Goal: Task Accomplishment & Management: Manage account settings

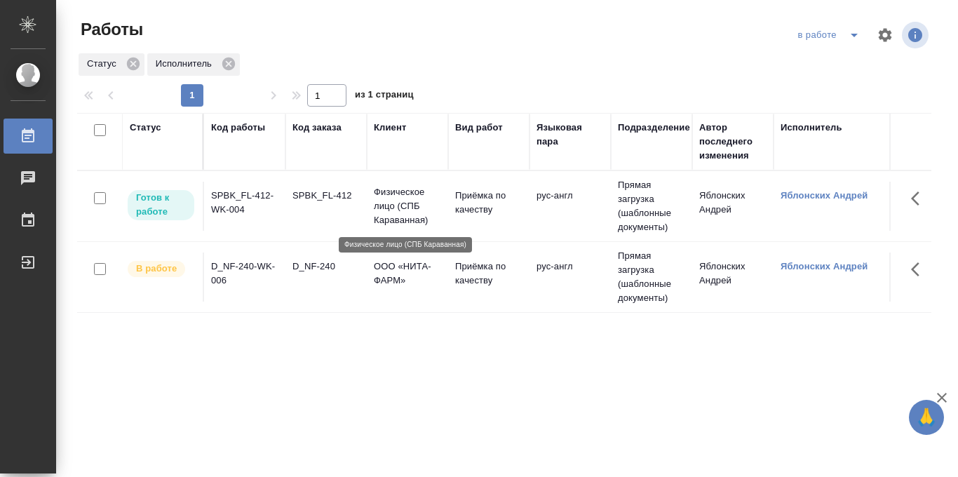
click at [391, 208] on p "Физическое лицо (СПБ Караванная)" at bounding box center [407, 206] width 67 height 42
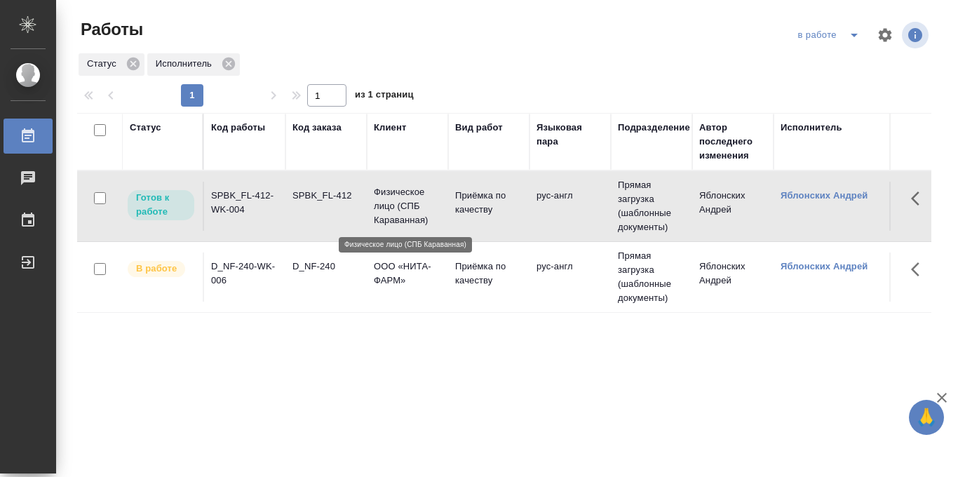
click at [391, 208] on p "Физическое лицо (СПБ Караванная)" at bounding box center [407, 206] width 67 height 42
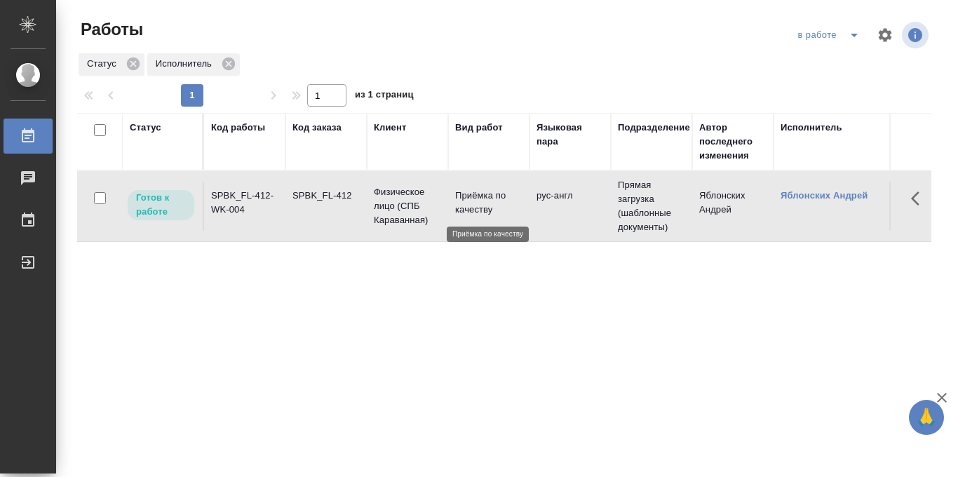
click at [455, 203] on p "Приёмка по качеству" at bounding box center [488, 203] width 67 height 28
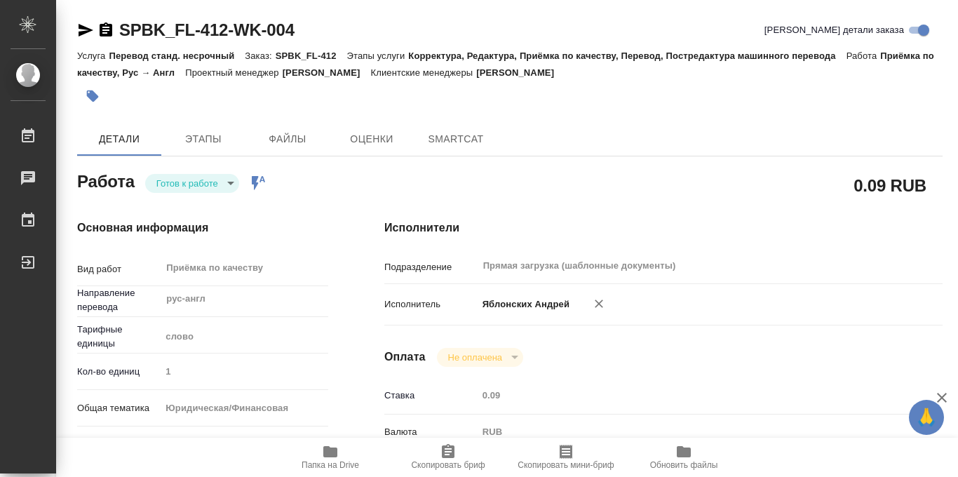
type textarea "x"
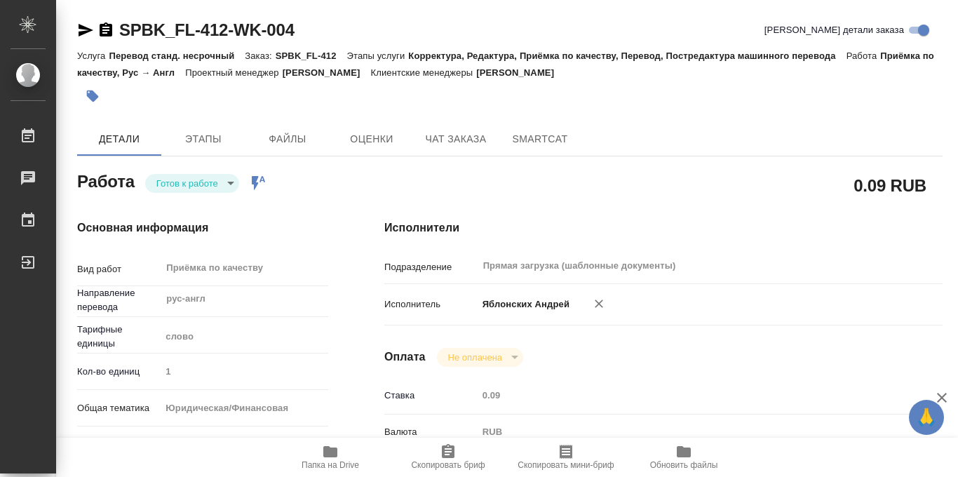
type textarea "x"
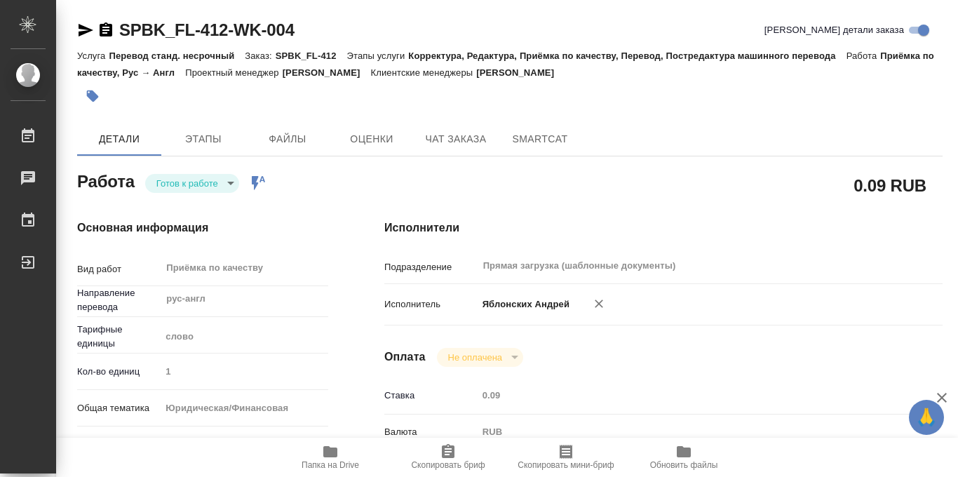
type textarea "x"
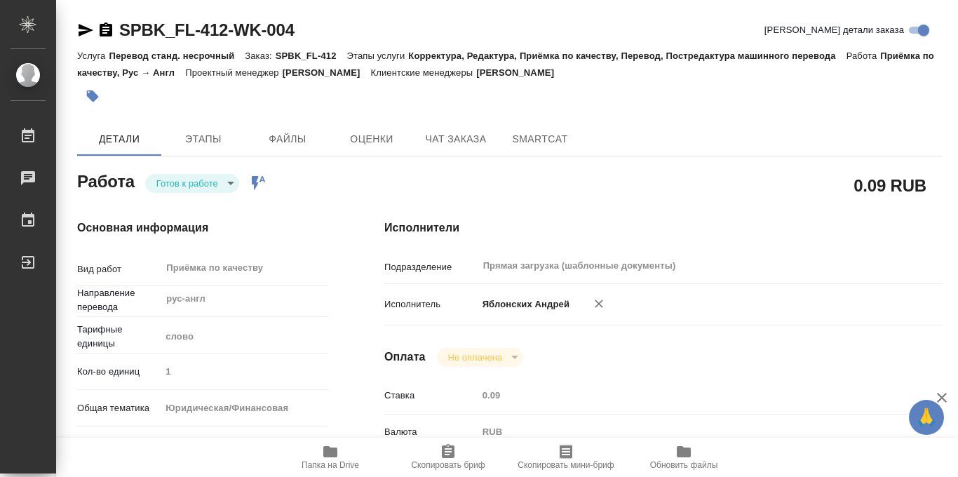
click at [328, 459] on icon "button" at bounding box center [330, 451] width 17 height 17
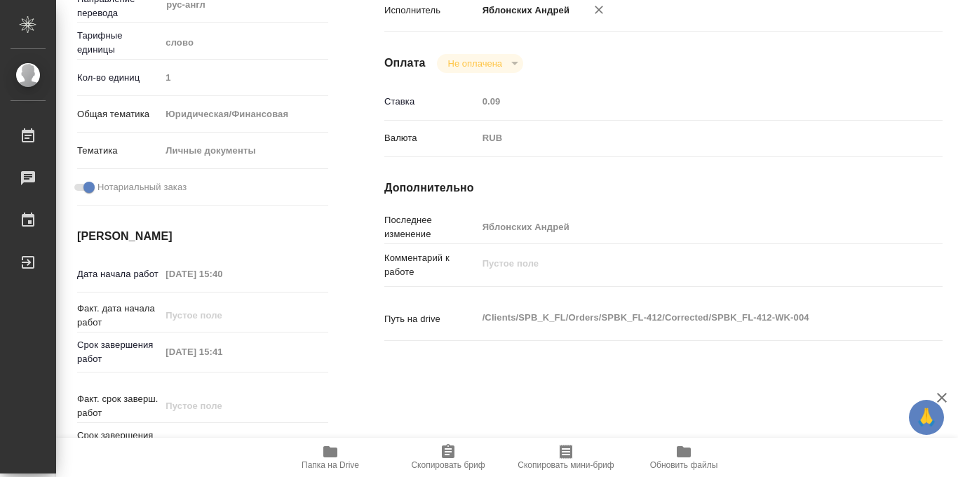
scroll to position [301, 0]
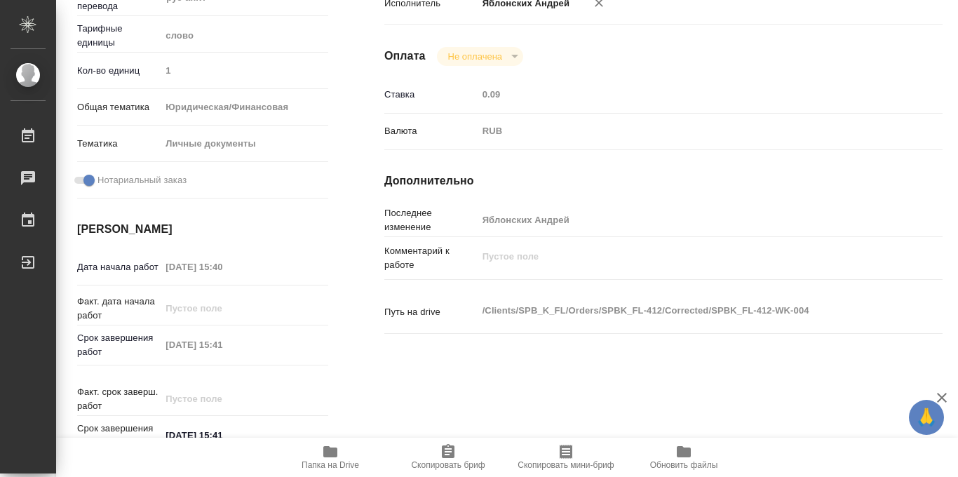
drag, startPoint x: 161, startPoint y: 443, endPoint x: 138, endPoint y: 448, distance: 23.0
click at [138, 448] on div "Папка на Drive Скопировать бриф Скопировать мини-бриф Обновить файлы" at bounding box center [507, 457] width 902 height 39
click at [326, 457] on icon "button" at bounding box center [330, 451] width 17 height 17
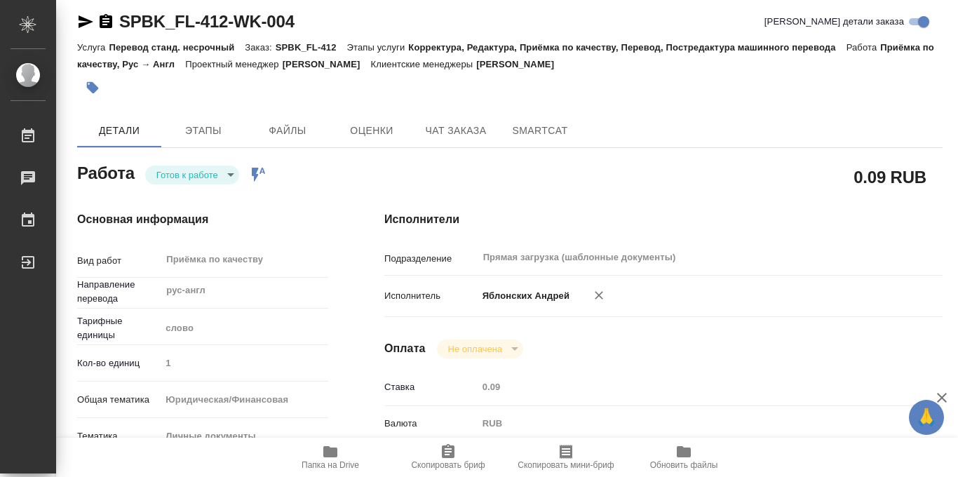
scroll to position [0, 0]
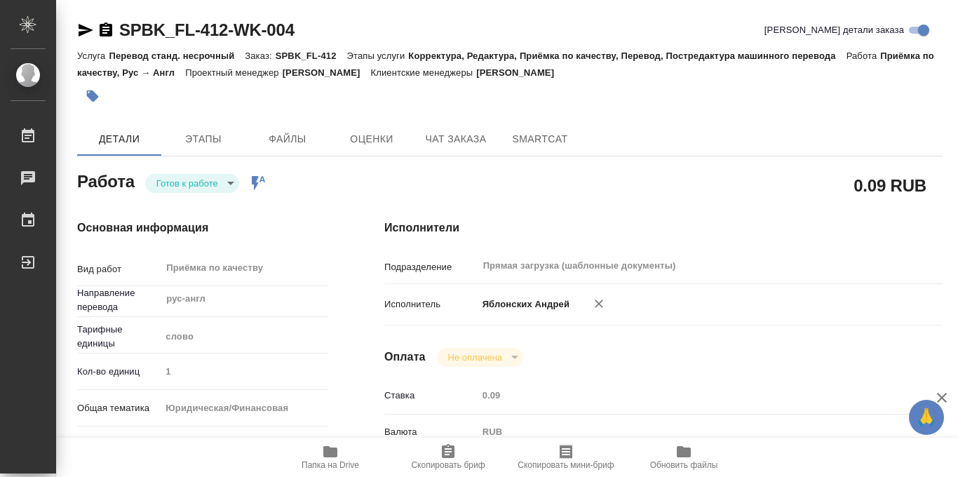
click at [233, 180] on body "🙏 .cls-1 fill:#fff; AWATERA Iablonskikh Andrei Работы 0 Чаты График Выйти SPBK_…" at bounding box center [479, 238] width 958 height 477
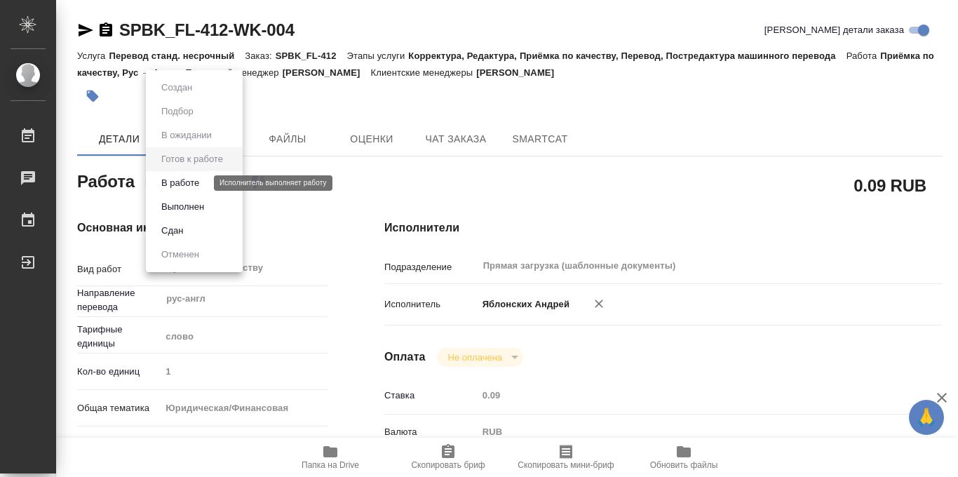
click at [199, 183] on button "В работе" at bounding box center [180, 182] width 46 height 15
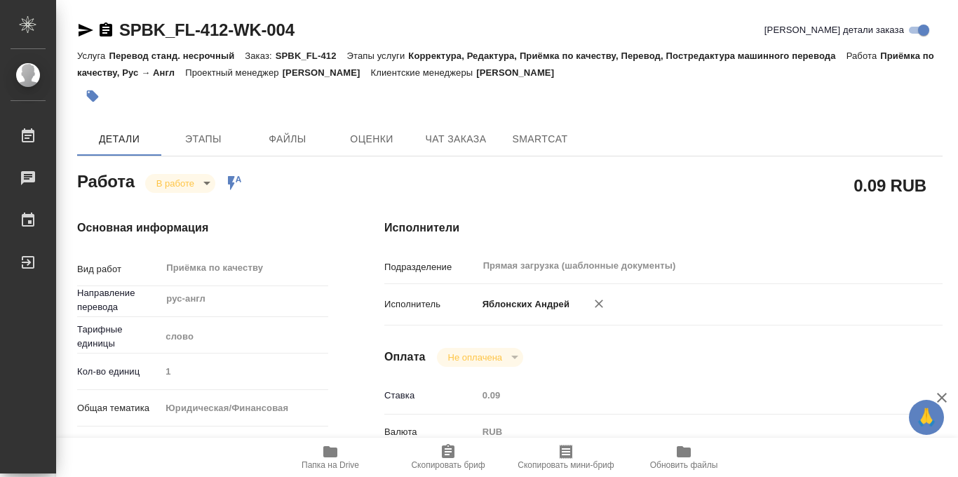
type textarea "x"
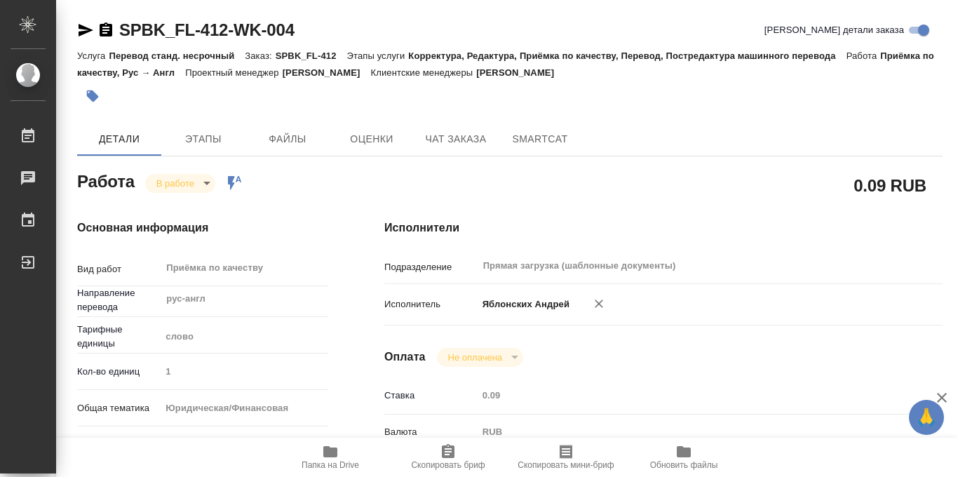
click at [201, 186] on body "🙏 .cls-1 fill:#fff; AWATERA Iablonskikh Andrei Работы 0 Чаты График Выйти SPBK_…" at bounding box center [479, 238] width 958 height 477
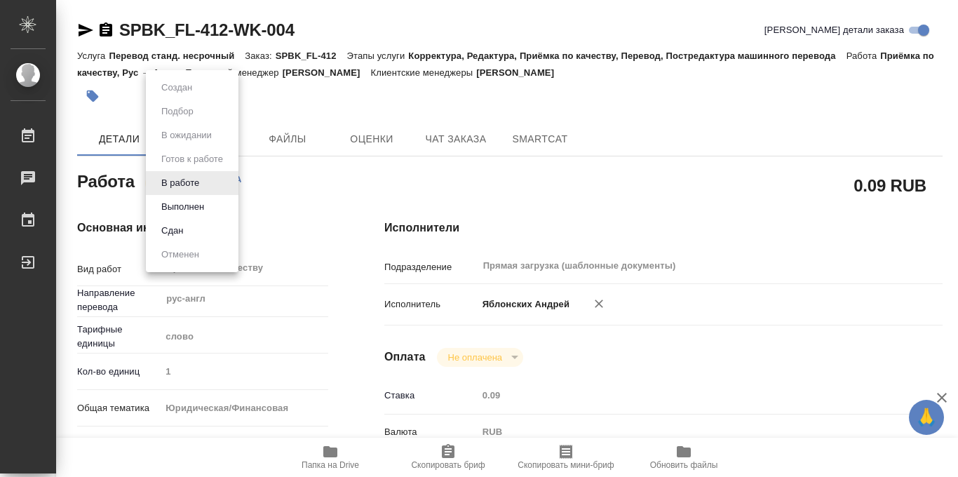
click at [351, 98] on div at bounding box center [479, 238] width 958 height 477
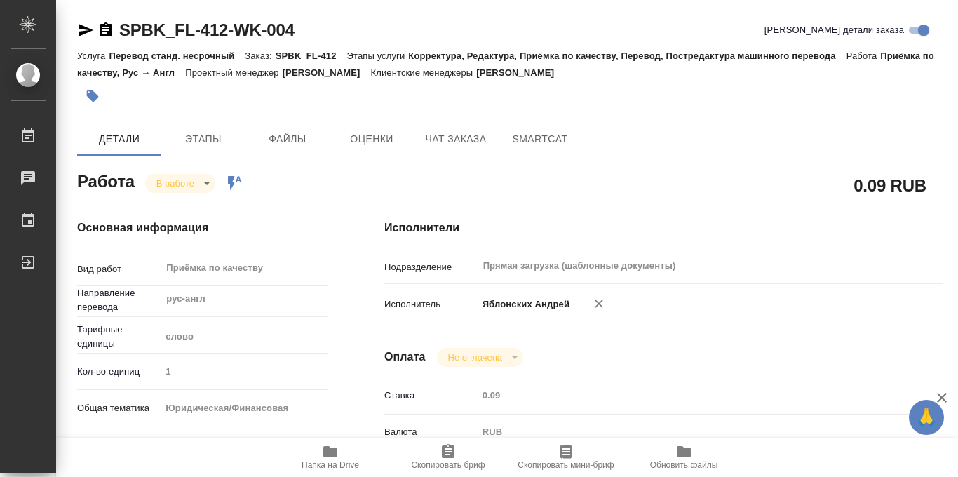
click at [91, 95] on icon "button" at bounding box center [93, 96] width 12 height 12
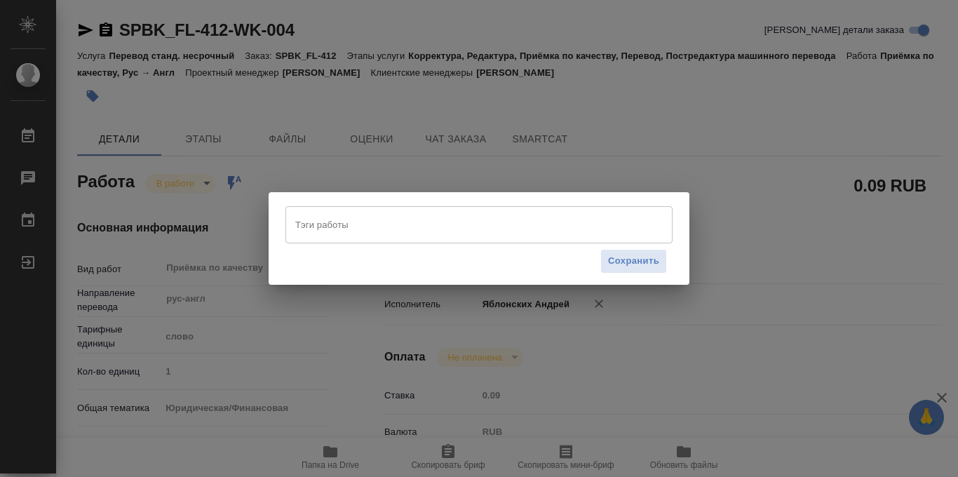
click at [362, 224] on input "Тэги работы" at bounding box center [466, 224] width 348 height 24
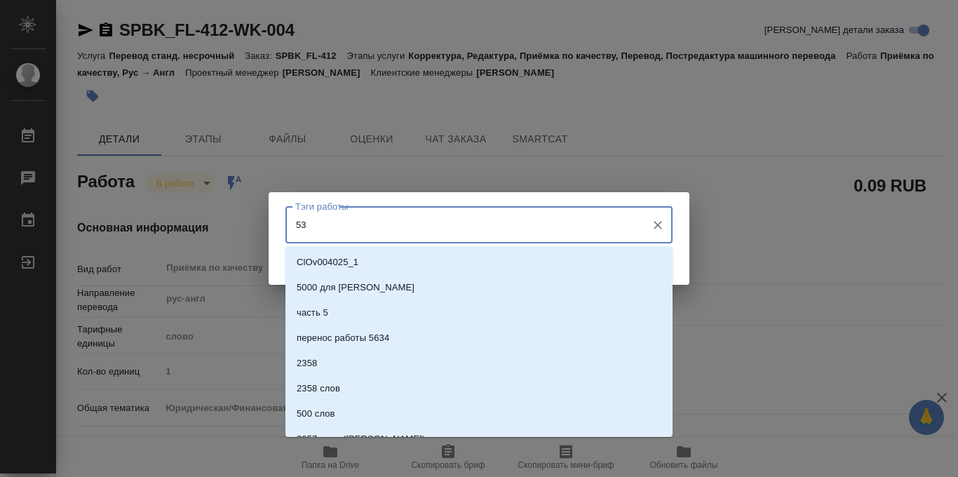
type input "533"
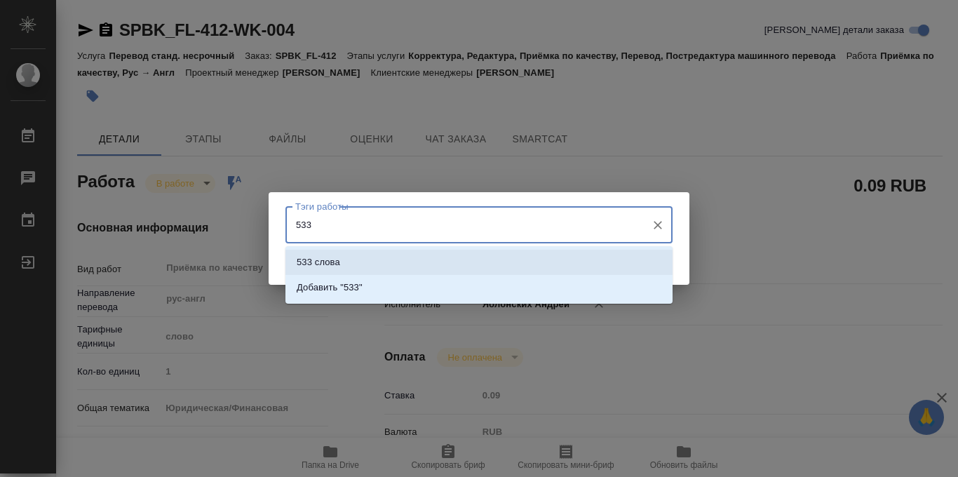
click at [366, 260] on li "533 слова" at bounding box center [478, 262] width 387 height 25
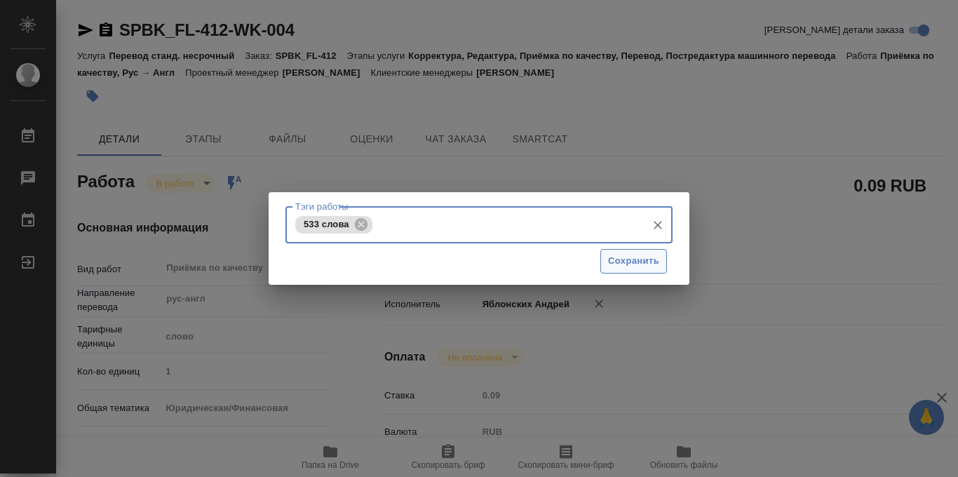
click at [640, 269] on span "Сохранить" at bounding box center [633, 261] width 51 height 16
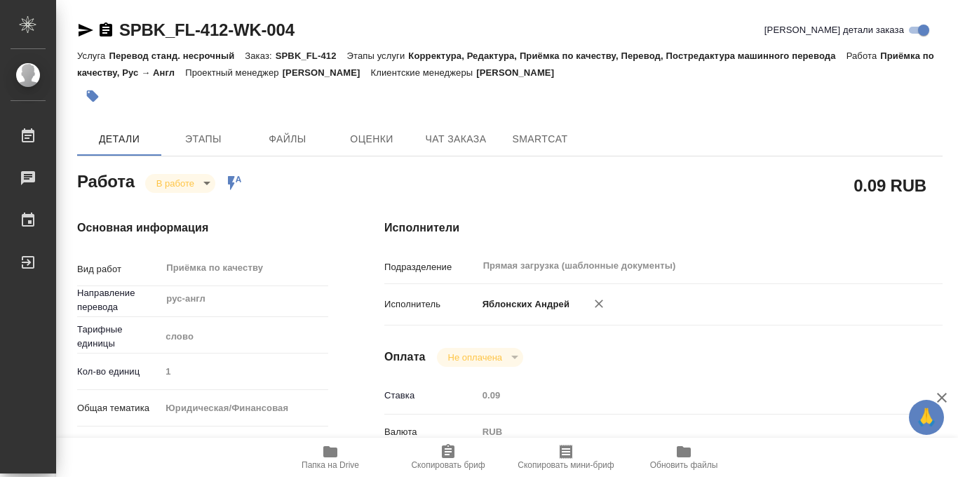
type input "inProgress"
type textarea "Приёмка по качеству"
type textarea "x"
type input "рус-англ"
type input "5a8b1489cc6b4906c91bfd90"
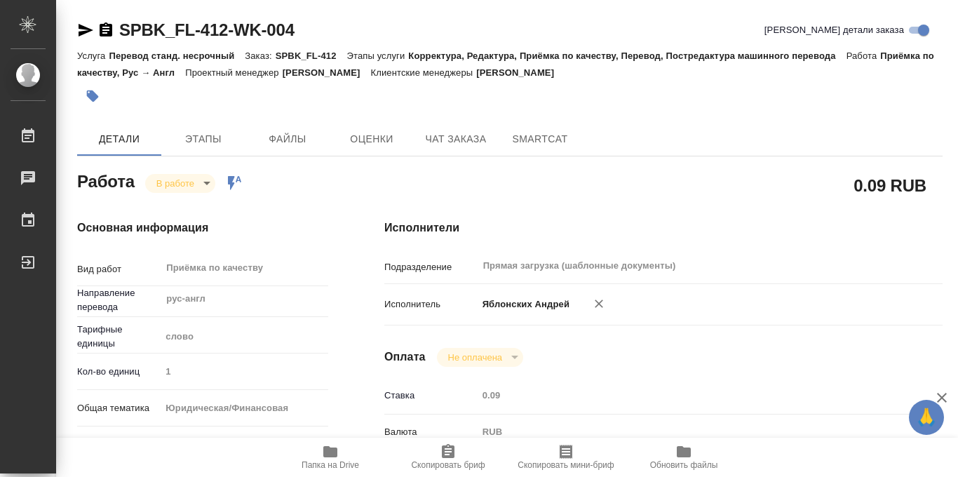
type input "1"
type input "yr-fn"
type input "5a8b8b956a9677013d343cfe"
checkbox input "true"
type input "03.10.2025 15:40"
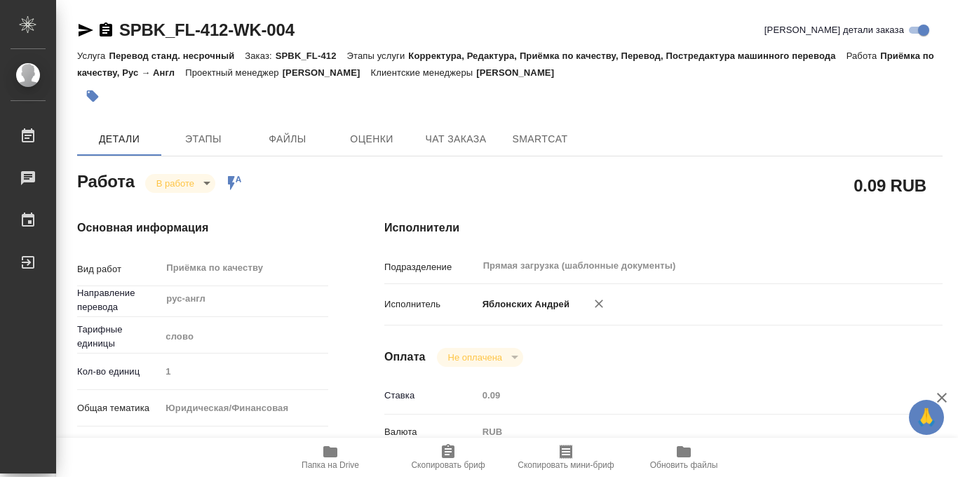
type input "06.10.2025 14:04"
type input "06.10.2025 15:41"
type input "Прямая загрузка (шаблонные документы)"
type input "notPayed"
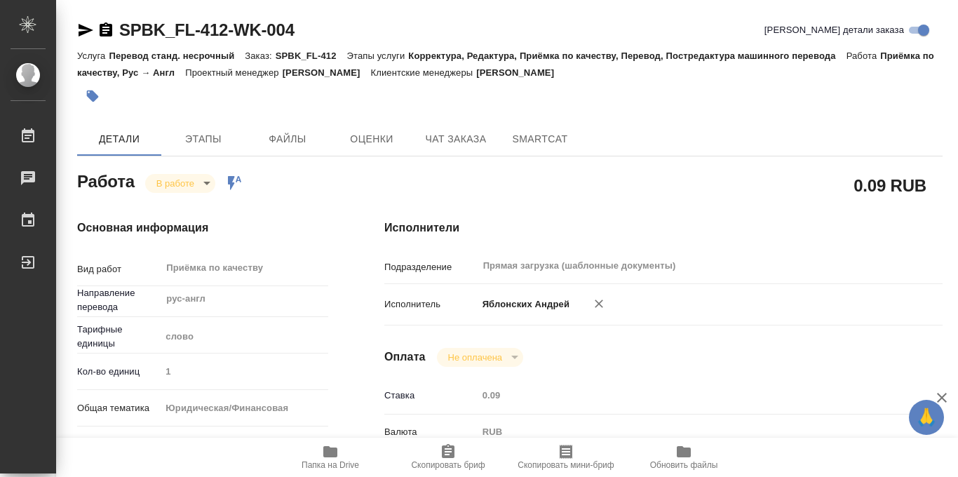
type input "0.09"
type input "RUB"
type input "Яблонских Андрей"
type textarea "x"
type textarea "/Clients/SPB_K_FL/Orders/SPBK_FL-412/Corrected/SPBK_FL-412-WK-004"
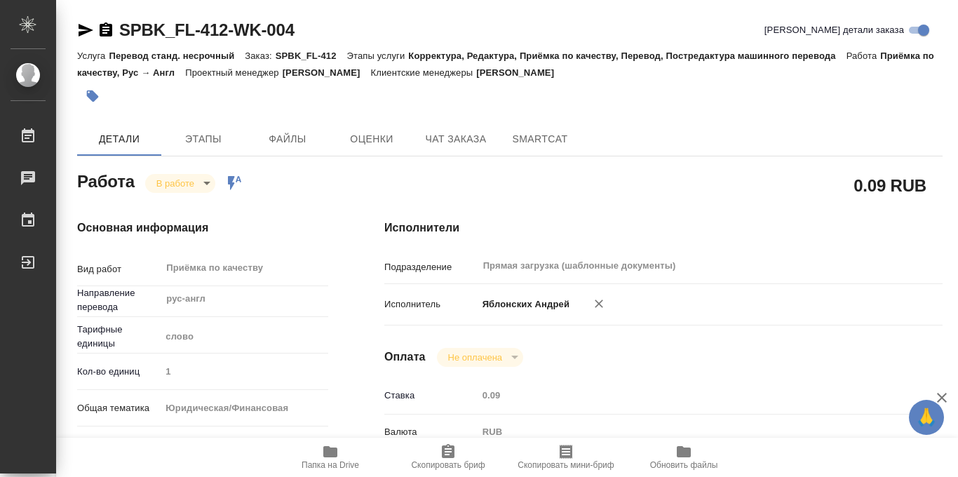
type textarea "x"
type input "SPBK_FL-412"
type input "Перевод станд. несрочный"
type input "Корректура, Редактура, Приёмка по качеству, Перевод, Постредактура машинного пе…"
type input "Иванова Арина"
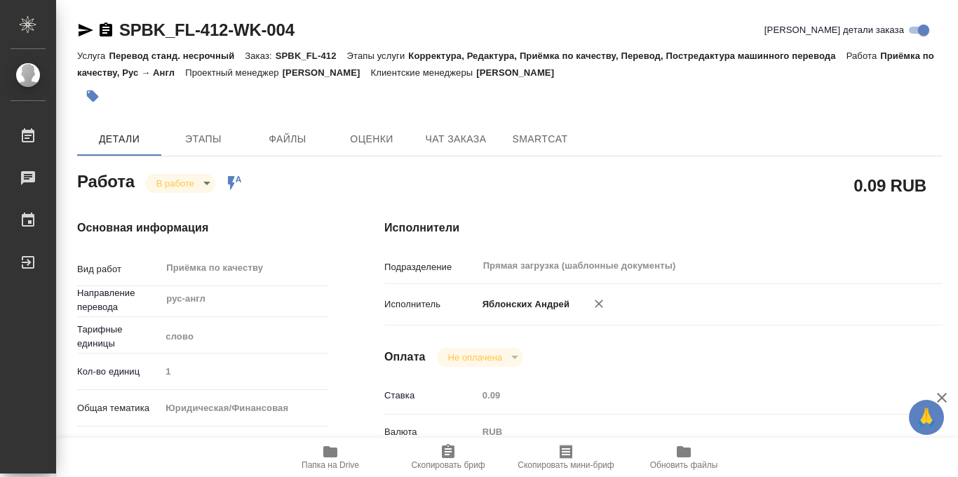
type input "/Clients/SPB_K_FL/Orders/SPBK_FL-412"
type textarea "x"
type textarea "для израильского посольства"
type textarea "x"
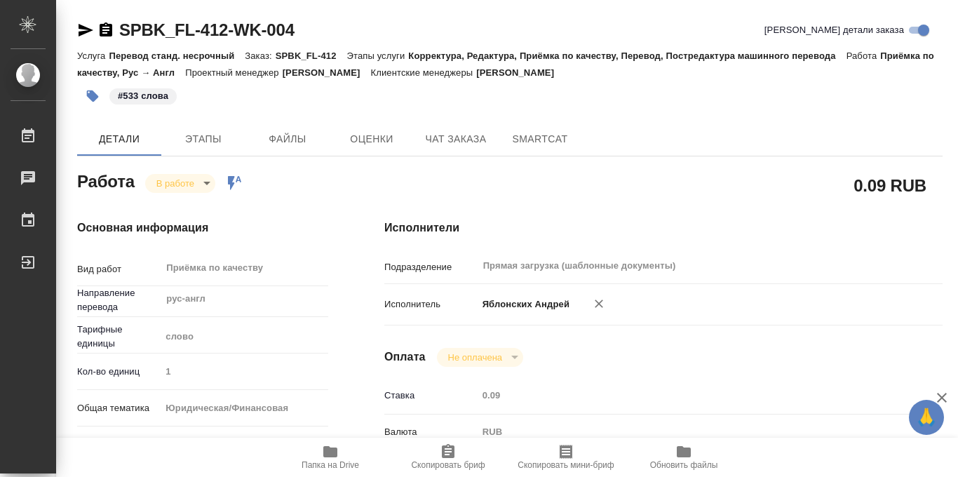
type textarea "x"
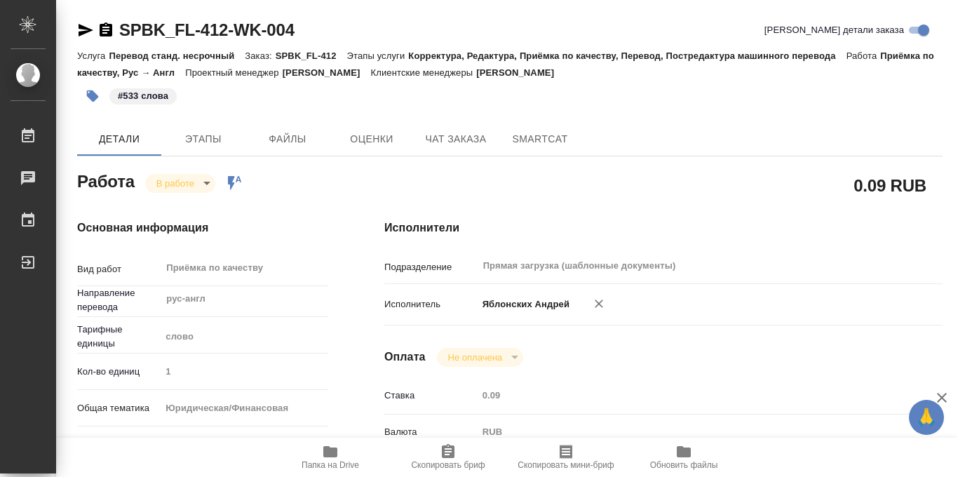
type textarea "x"
click at [330, 463] on span "Папка на Drive" at bounding box center [331, 465] width 58 height 10
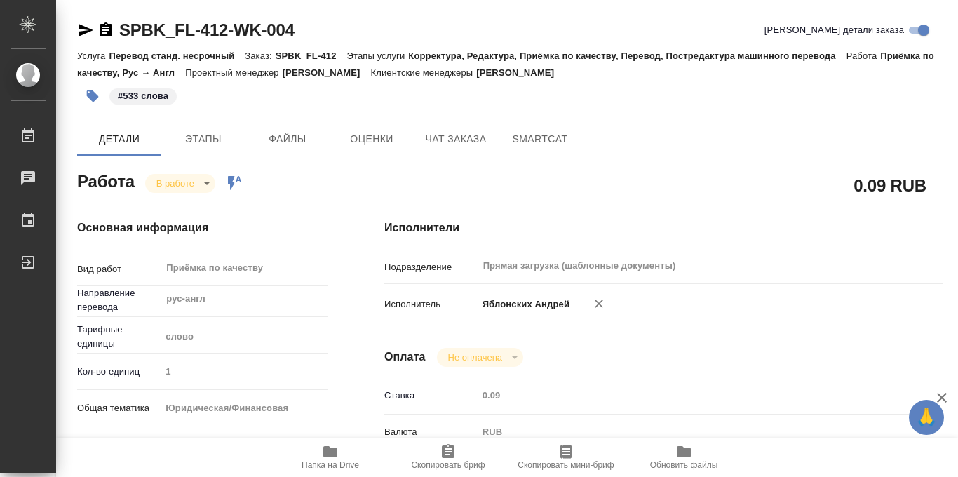
click at [203, 182] on body "🙏 .cls-1 fill:#fff; AWATERA Iablonskikh Andrei Работы 0 Чаты График Выйти SPBK_…" at bounding box center [479, 238] width 958 height 477
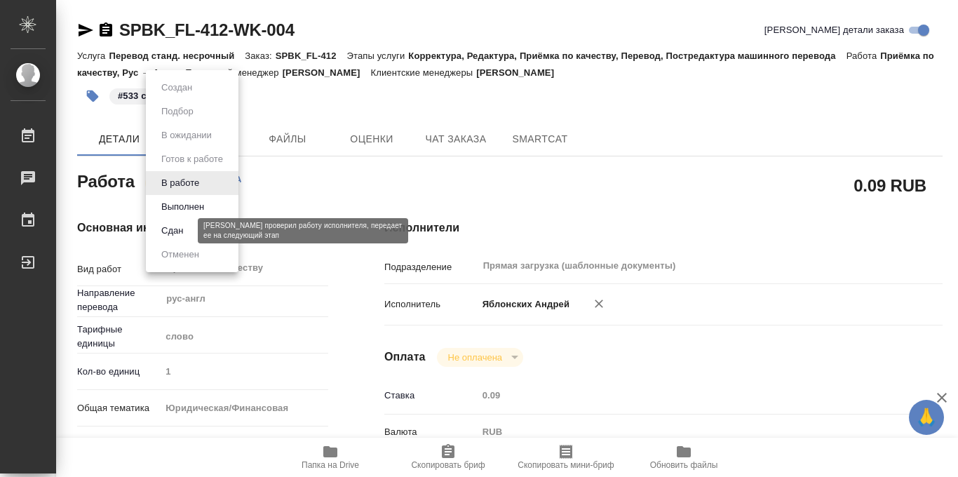
click at [184, 230] on button "Сдан" at bounding box center [172, 230] width 30 height 15
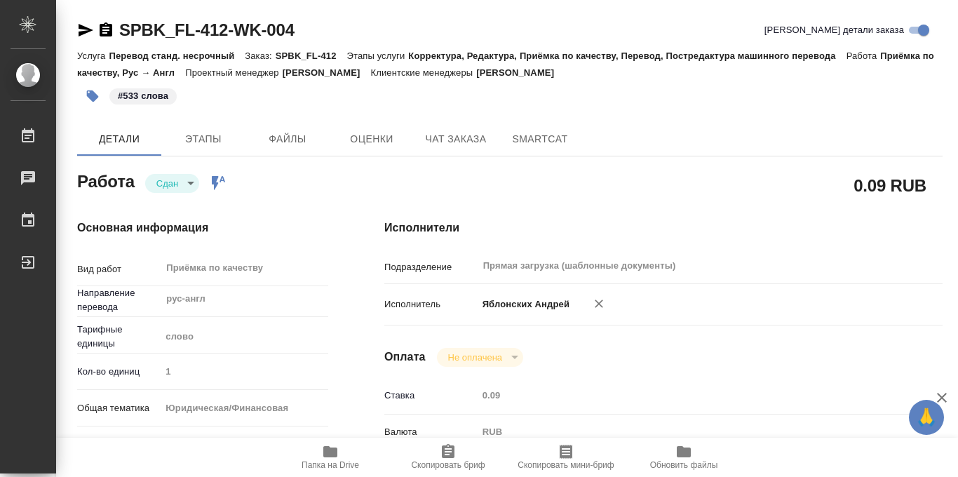
type textarea "x"
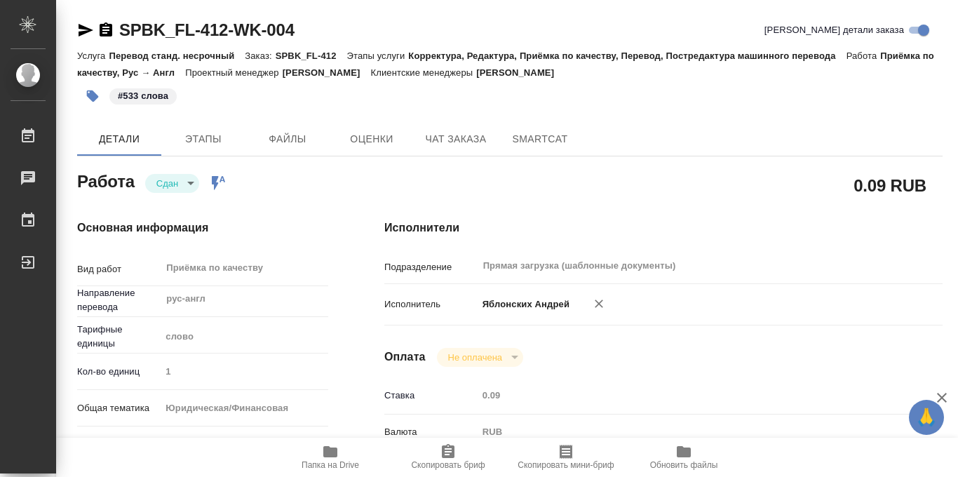
type textarea "x"
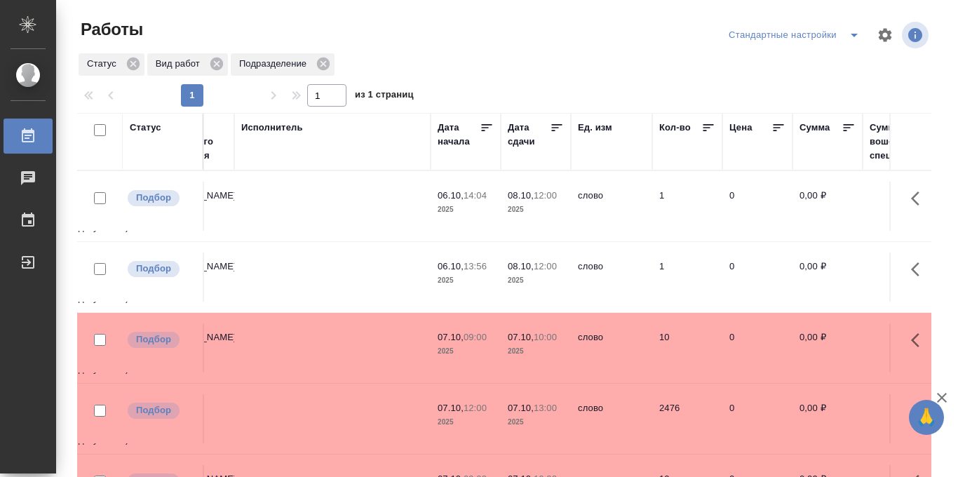
scroll to position [0, 548]
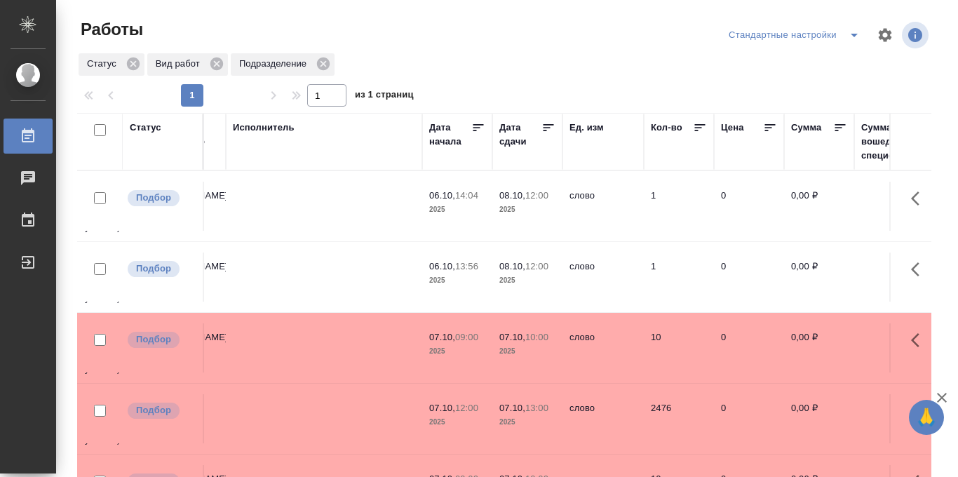
click at [549, 126] on icon at bounding box center [548, 128] width 14 height 14
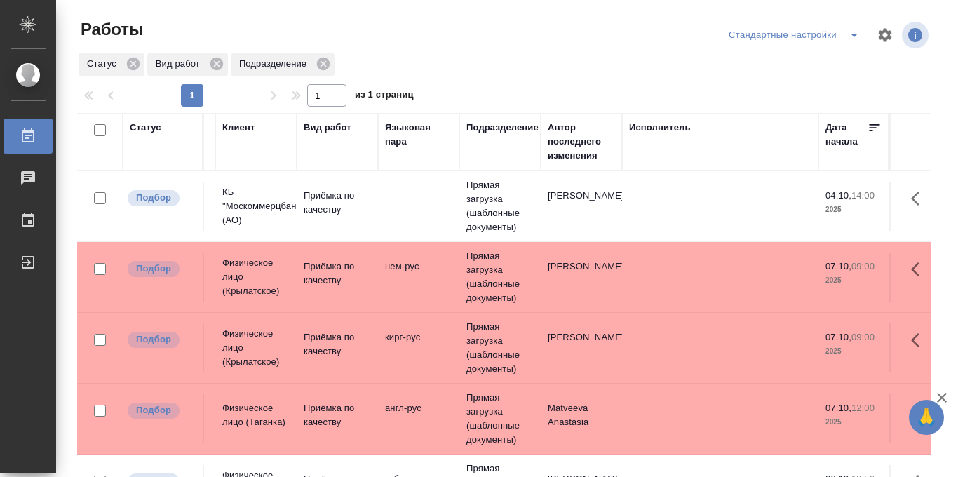
scroll to position [1, 0]
click at [424, 194] on td at bounding box center [418, 205] width 81 height 49
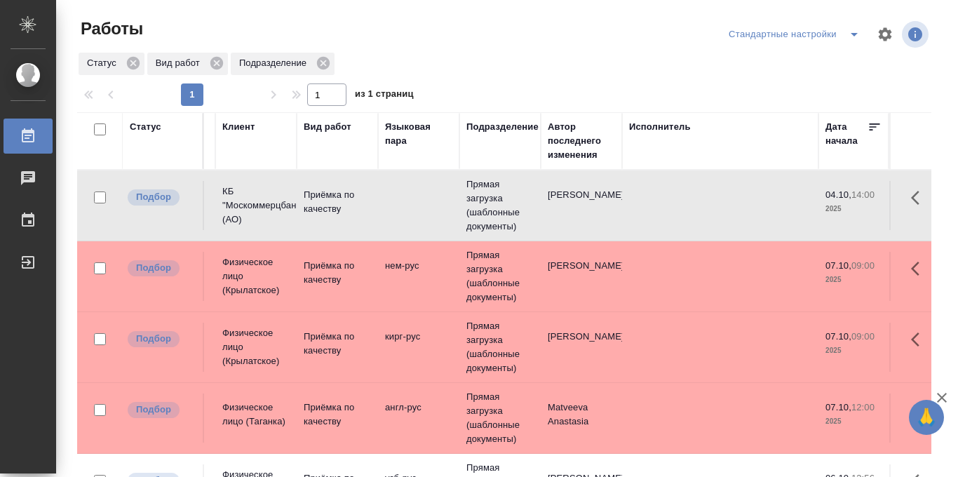
click at [495, 202] on td "Прямая загрузка (шаблонные документы)" at bounding box center [499, 205] width 81 height 70
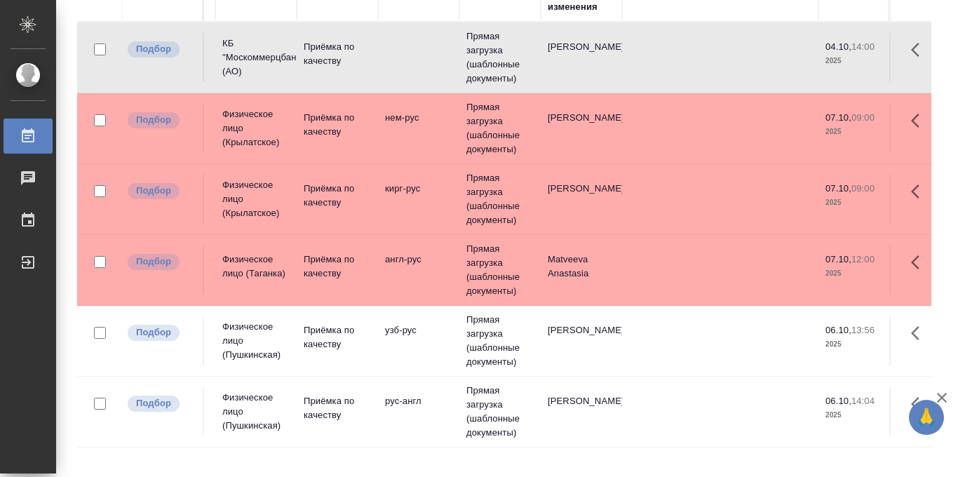
click at [462, 409] on td "Прямая загрузка (шаблонные документы)" at bounding box center [499, 412] width 81 height 70
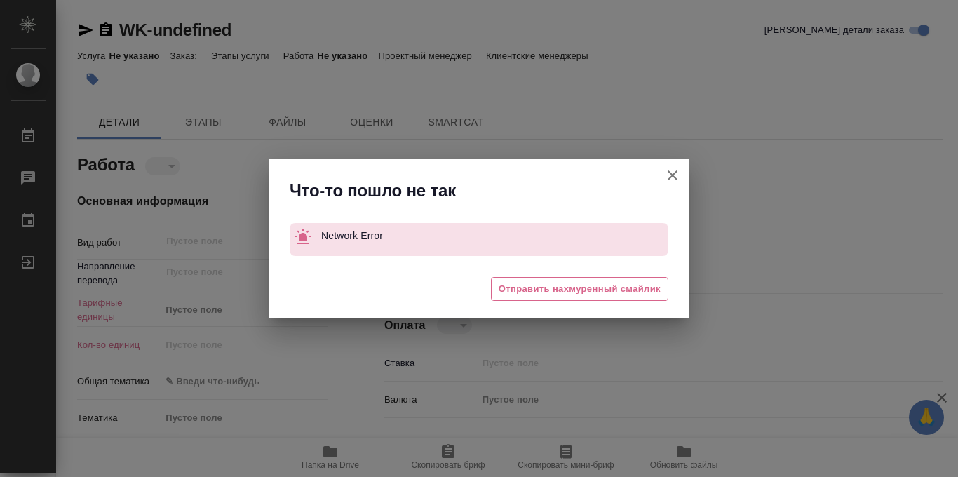
type textarea "x"
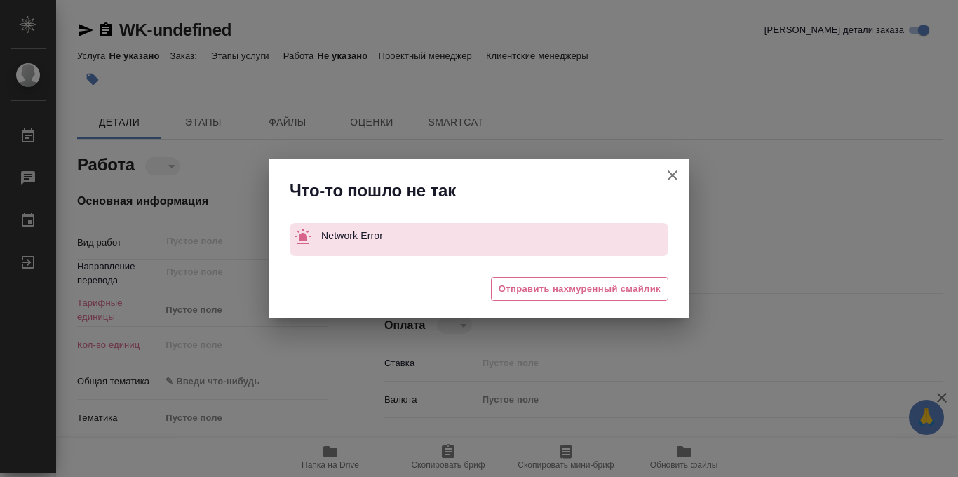
click at [670, 180] on icon "button" at bounding box center [672, 175] width 17 height 17
type textarea "x"
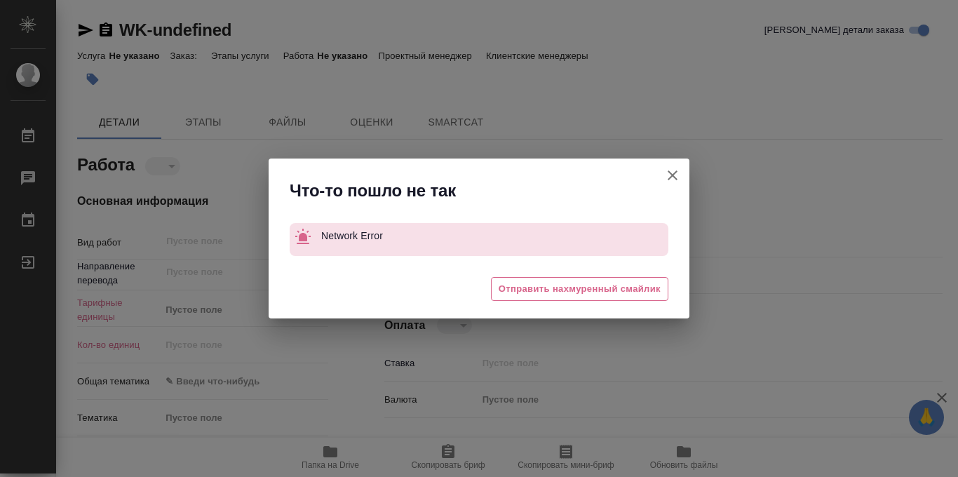
type textarea "x"
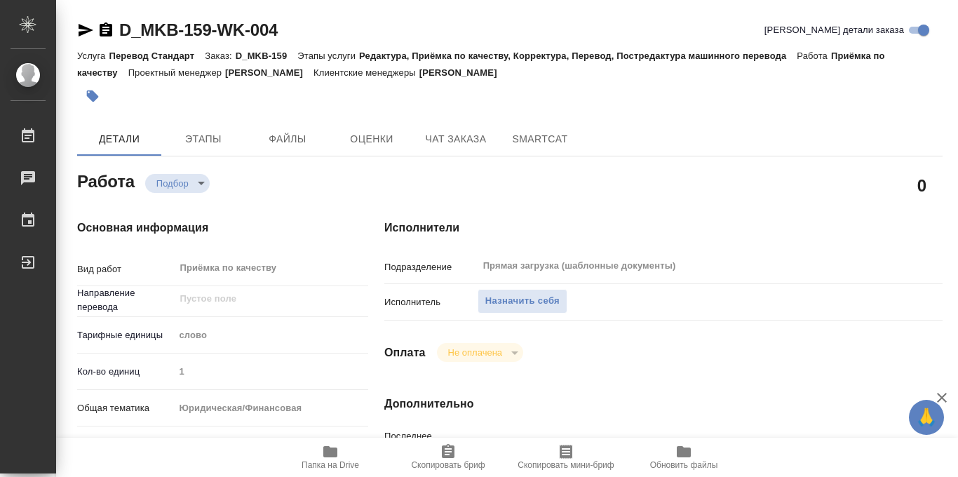
type textarea "x"
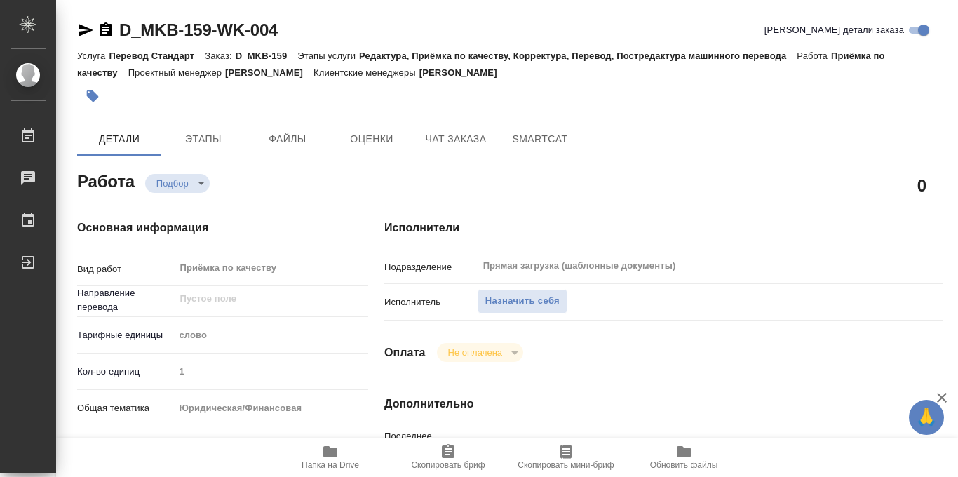
type textarea "x"
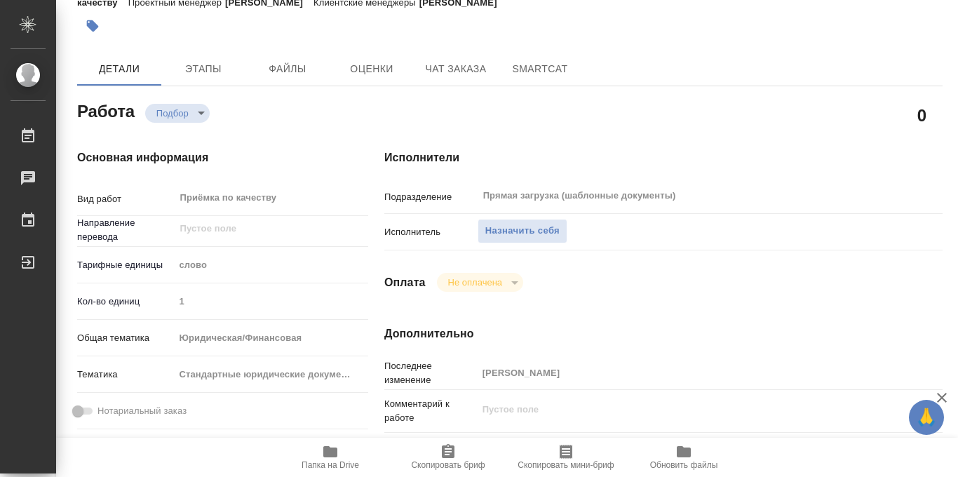
type textarea "x"
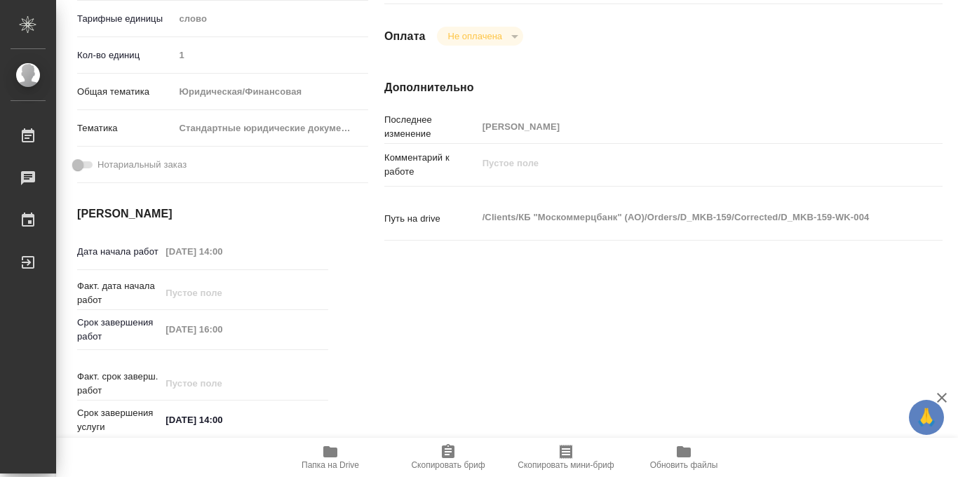
scroll to position [748, 0]
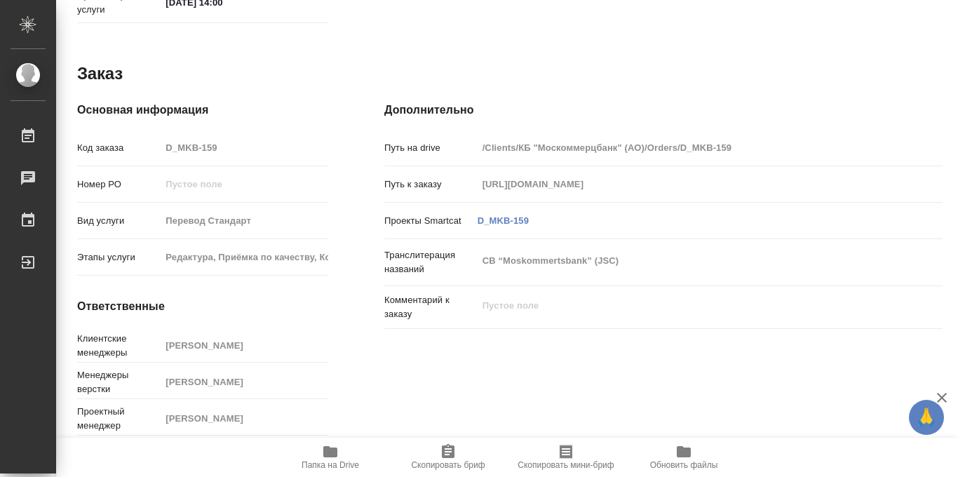
click at [330, 466] on span "Папка на Drive" at bounding box center [331, 465] width 58 height 10
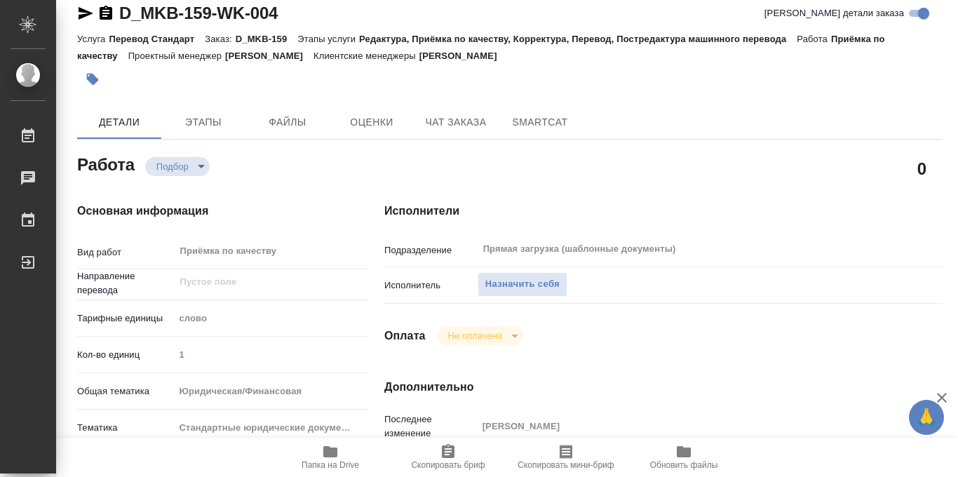
scroll to position [0, 0]
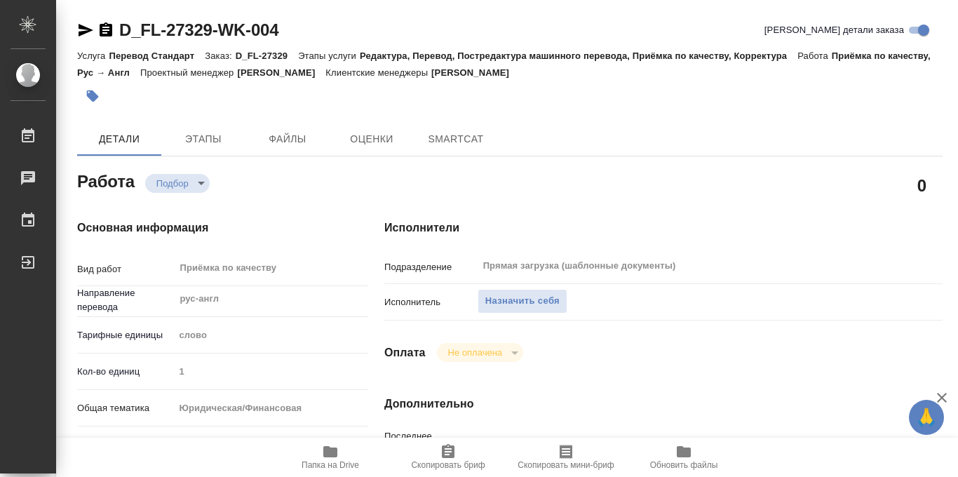
type textarea "x"
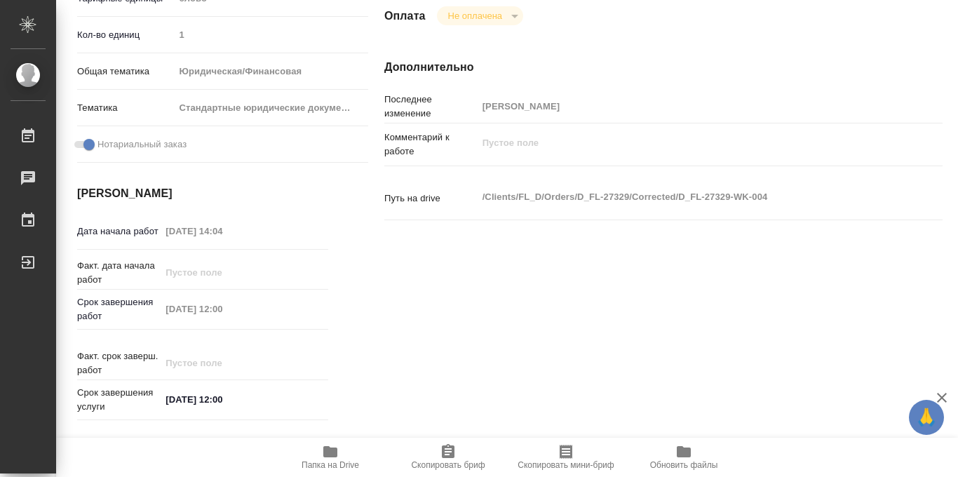
scroll to position [339, 0]
type textarea "x"
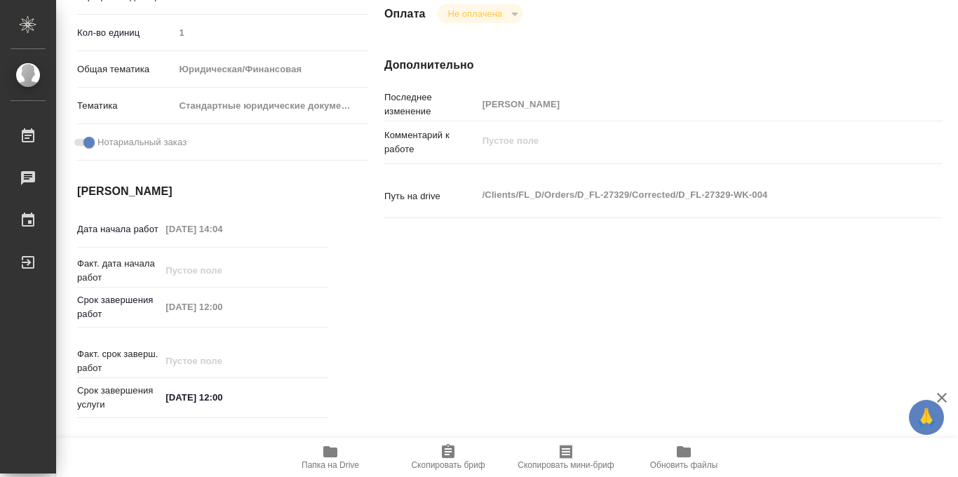
type textarea "x"
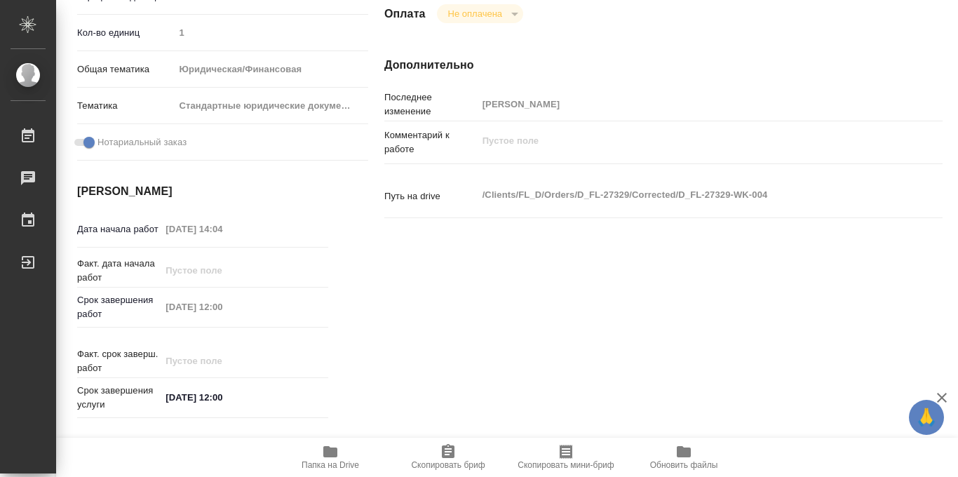
type textarea "x"
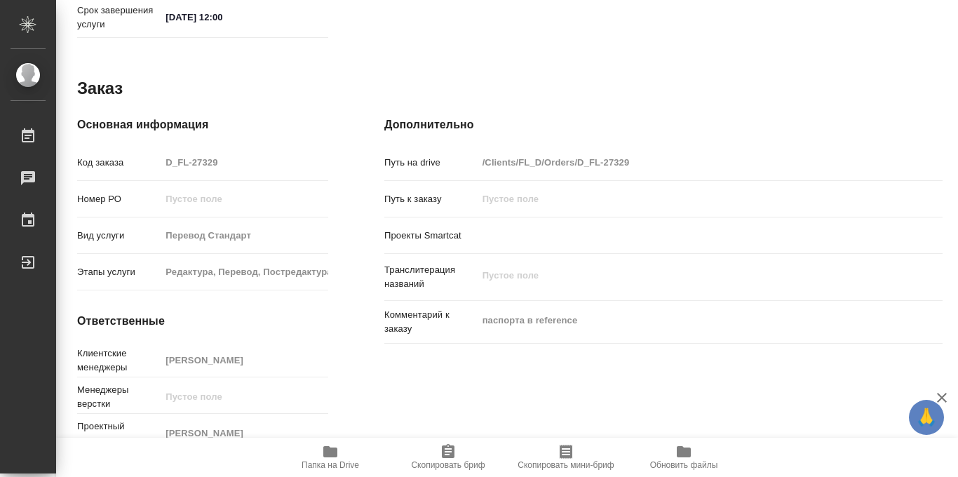
scroll to position [748, 0]
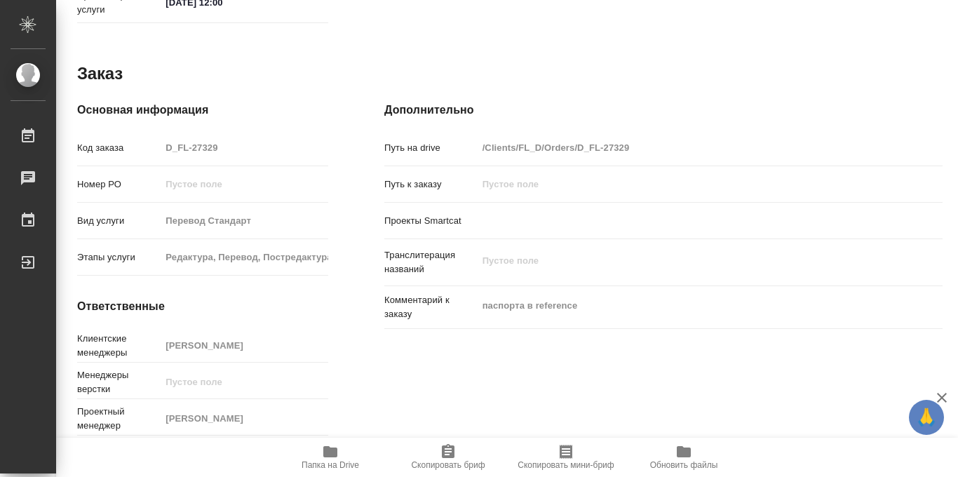
click at [327, 453] on icon "button" at bounding box center [330, 451] width 14 height 11
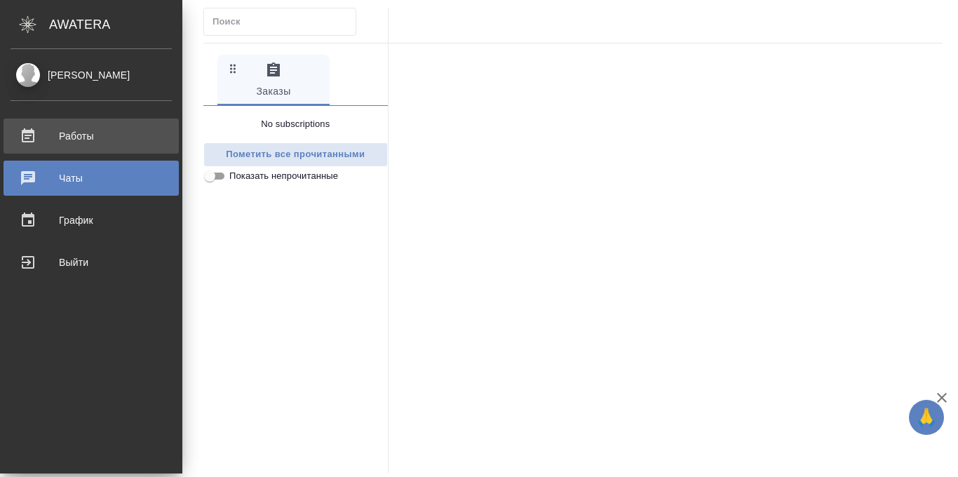
click at [65, 130] on div "Работы" at bounding box center [91, 136] width 161 height 21
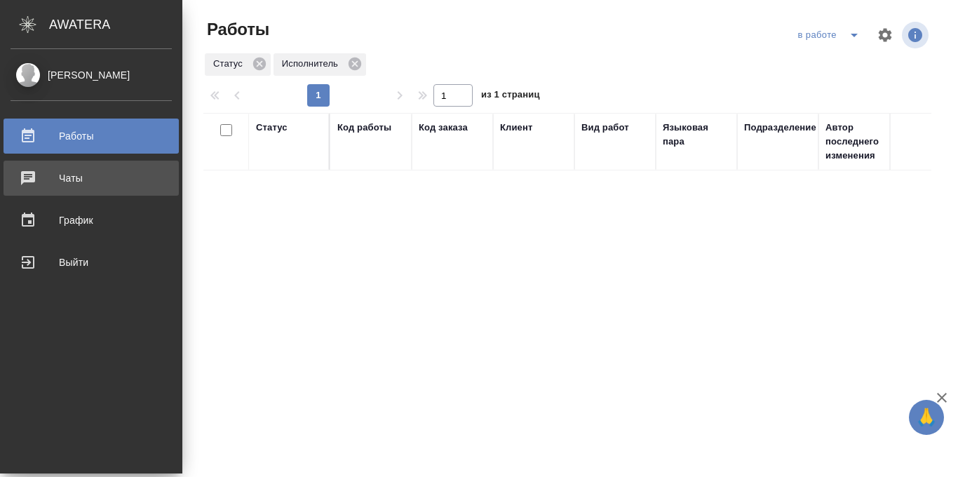
click at [79, 178] on div "Чаты" at bounding box center [91, 178] width 161 height 21
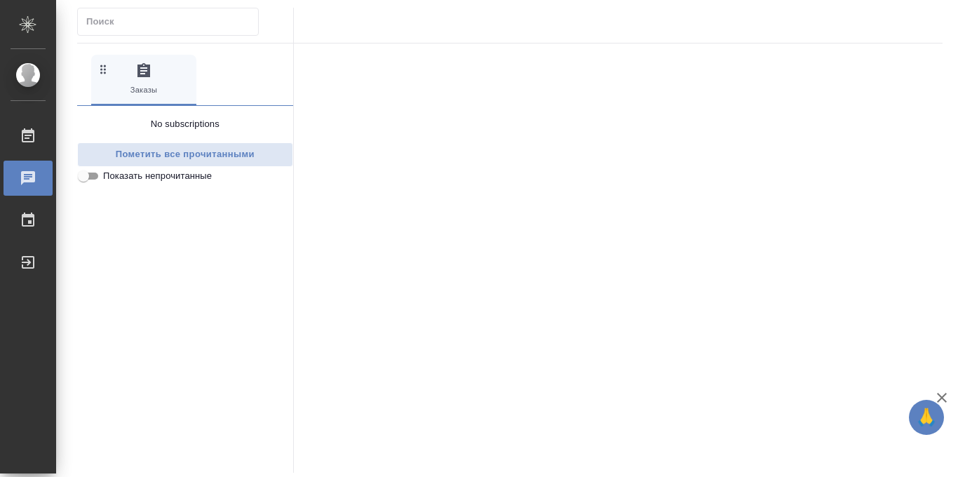
click at [86, 177] on input "Показать непрочитанные" at bounding box center [83, 176] width 50 height 17
click at [94, 179] on input "Показать непрочитанные" at bounding box center [94, 176] width 50 height 17
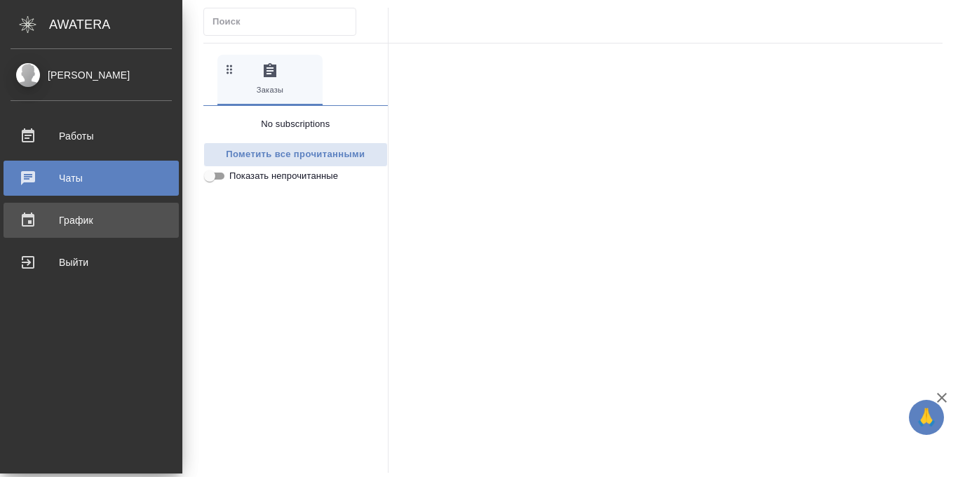
click at [95, 217] on div "График" at bounding box center [91, 220] width 161 height 21
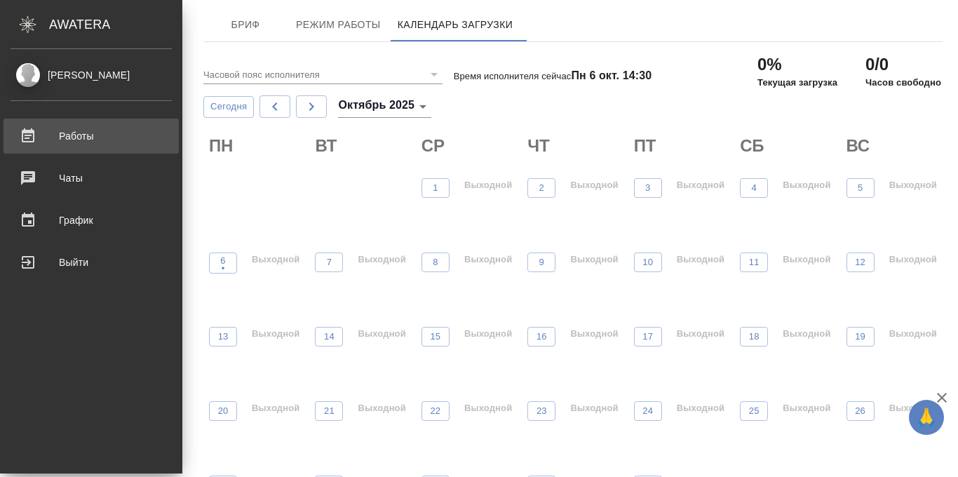
click at [25, 140] on div "Работы" at bounding box center [91, 136] width 161 height 21
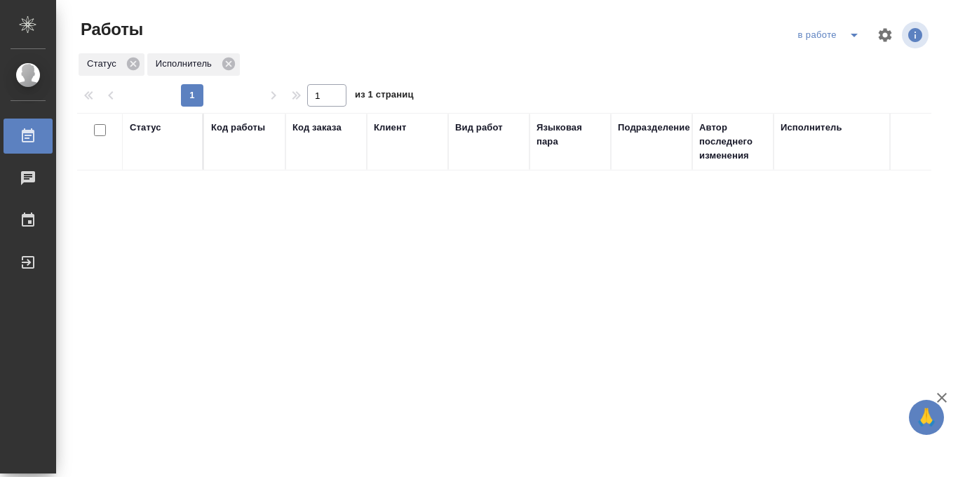
click at [153, 129] on div "Статус" at bounding box center [146, 128] width 32 height 14
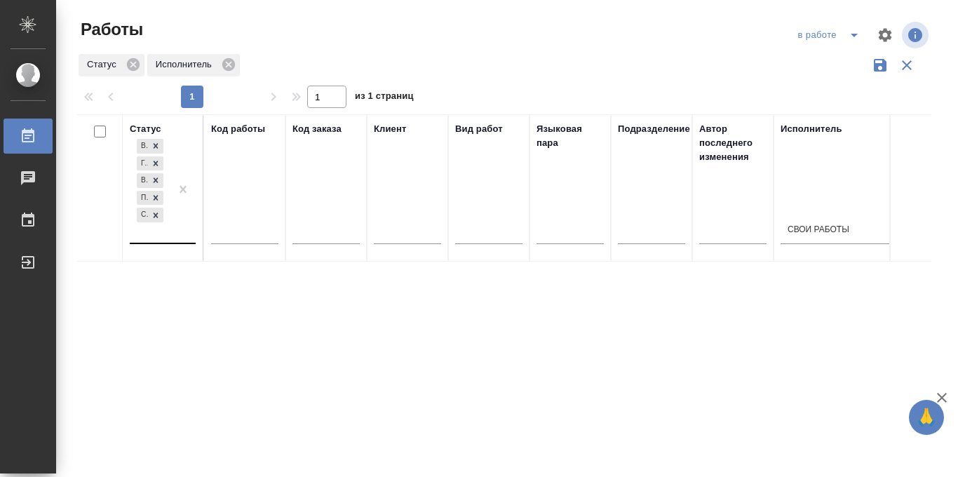
click at [161, 235] on div "В ожидании Готов к работе В работе Подбор Создан" at bounding box center [150, 189] width 41 height 107
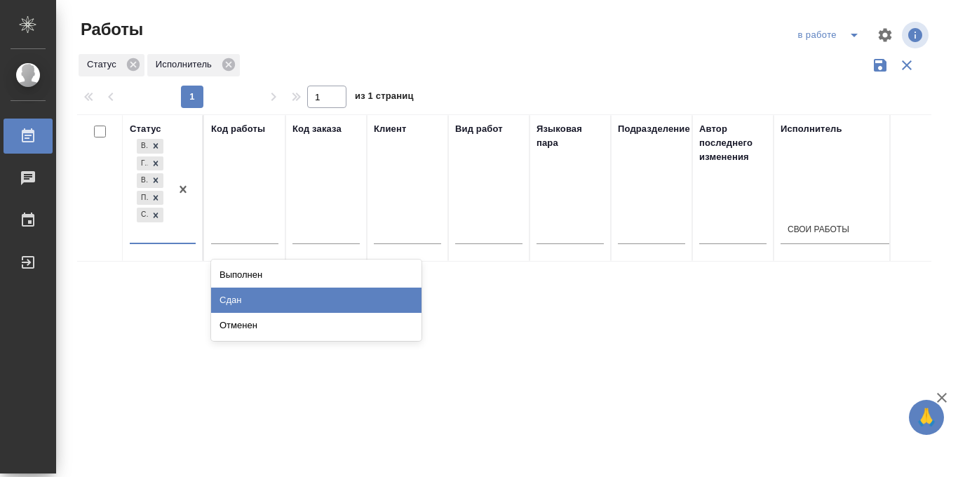
click at [241, 298] on div "Сдан" at bounding box center [316, 300] width 210 height 25
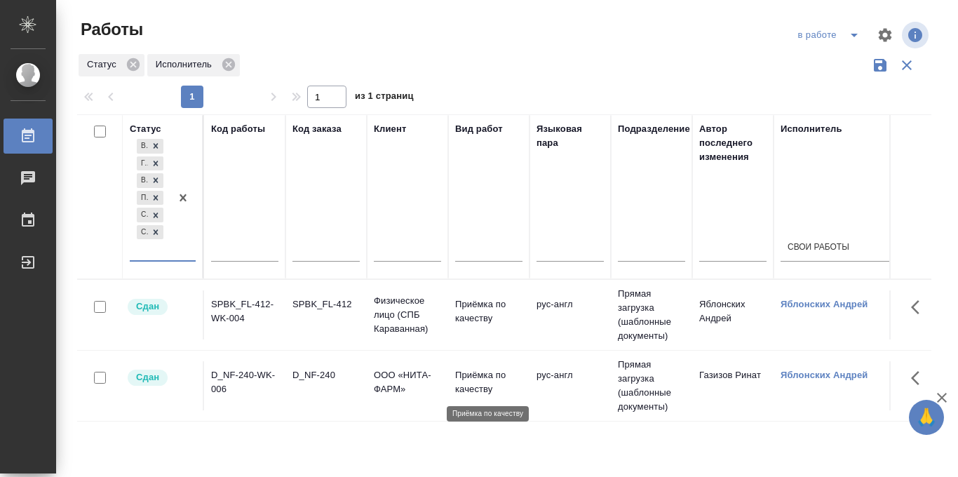
click at [465, 377] on p "Приёмка по качеству" at bounding box center [488, 382] width 67 height 28
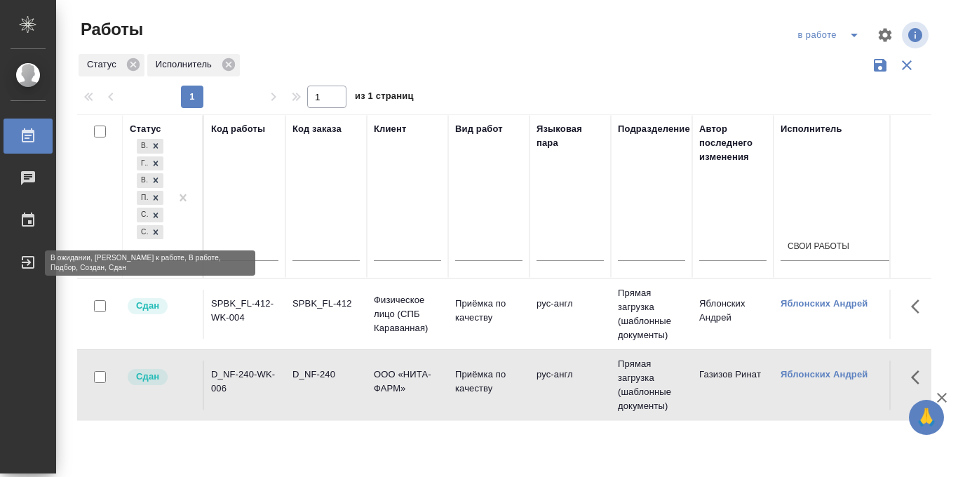
click at [155, 231] on icon at bounding box center [156, 231] width 5 height 5
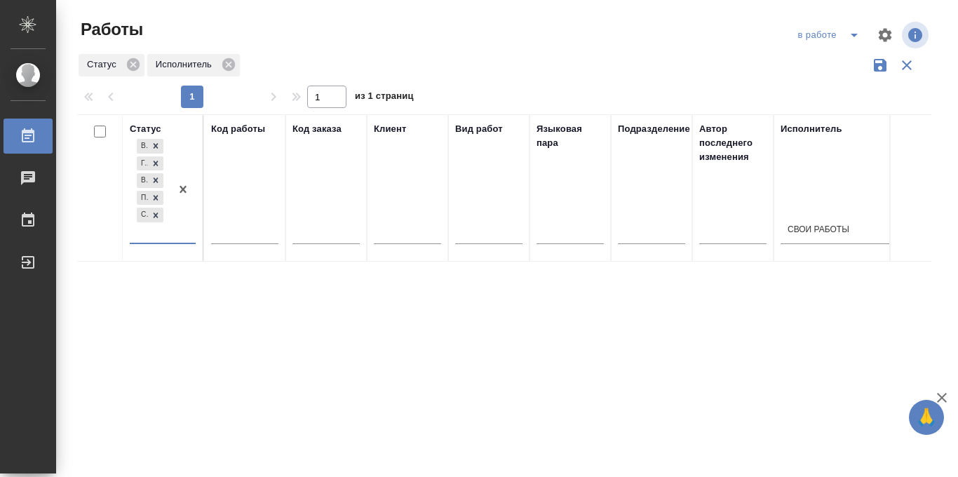
click at [465, 48] on div at bounding box center [509, 35] width 288 height 34
click at [851, 37] on icon "split button" at bounding box center [854, 35] width 17 height 17
click at [835, 56] on li "Стандартные настройки" at bounding box center [830, 63] width 135 height 22
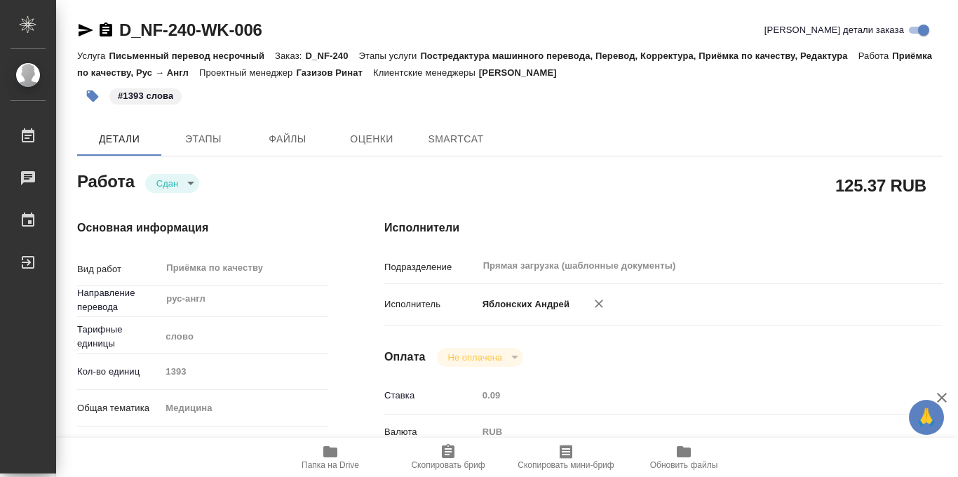
type textarea "x"
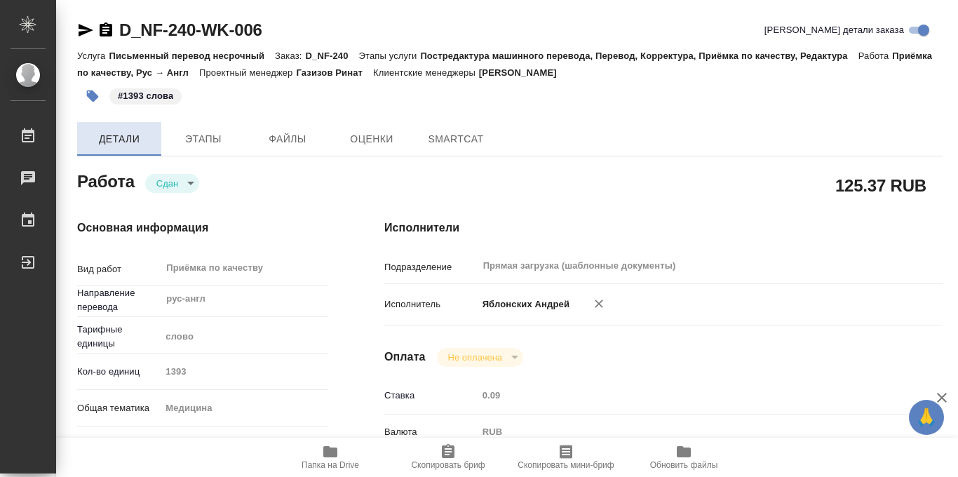
type textarea "x"
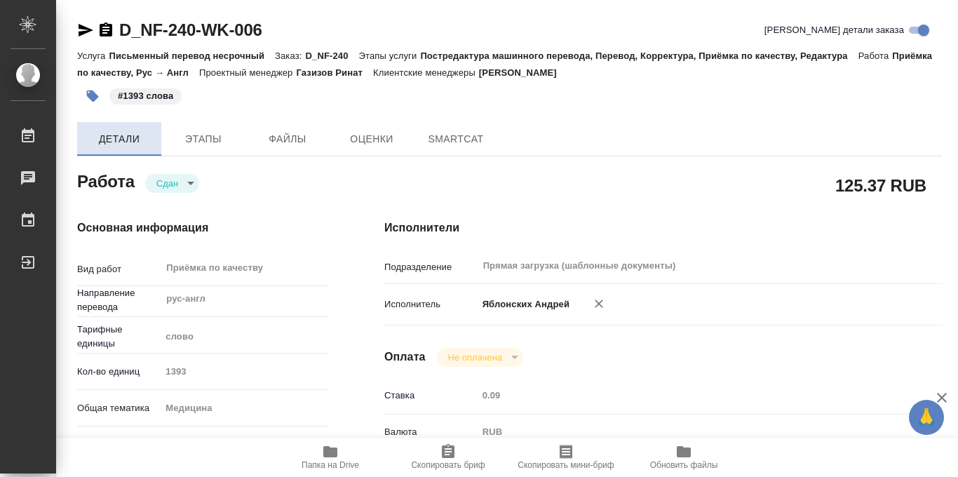
type textarea "x"
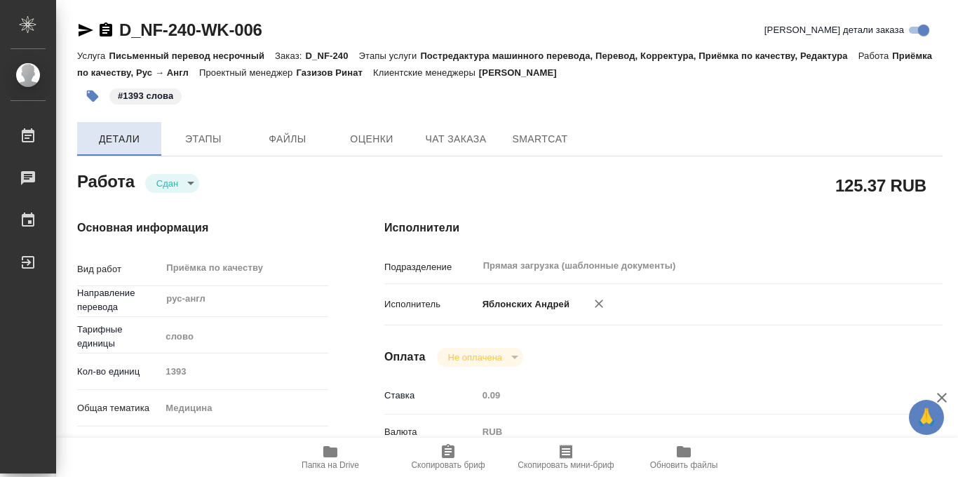
type textarea "x"
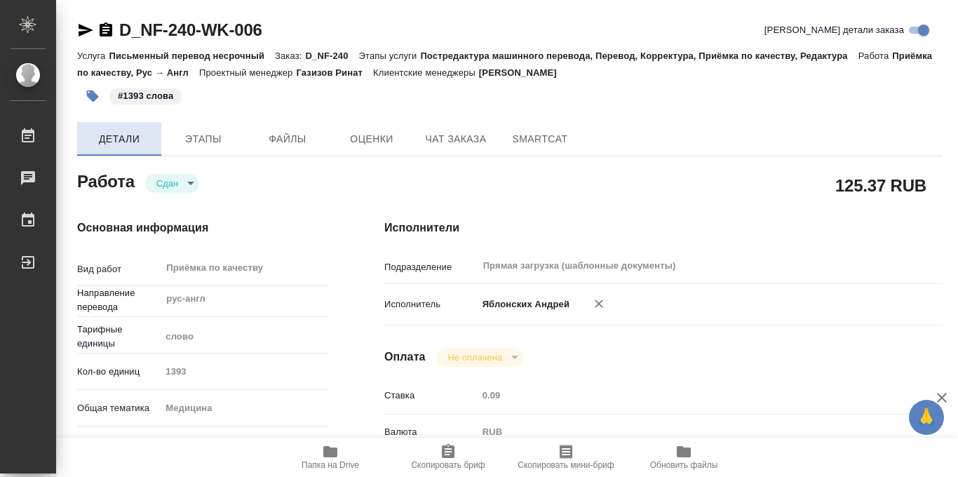
type textarea "x"
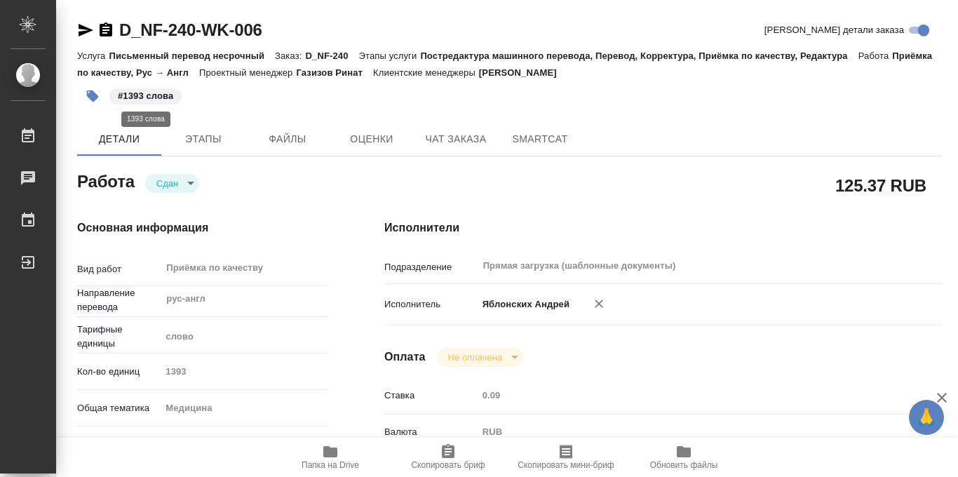
click at [124, 93] on p "#1393 слова" at bounding box center [145, 96] width 55 height 14
click at [93, 94] on icon "button" at bounding box center [93, 96] width 12 height 12
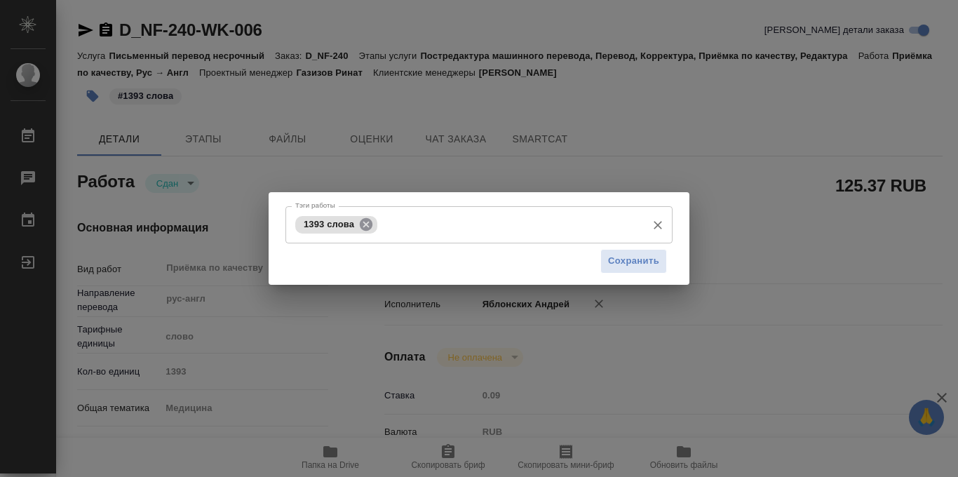
click at [364, 225] on icon at bounding box center [365, 224] width 15 height 15
click at [353, 228] on input "Тэги работы" at bounding box center [466, 224] width 348 height 24
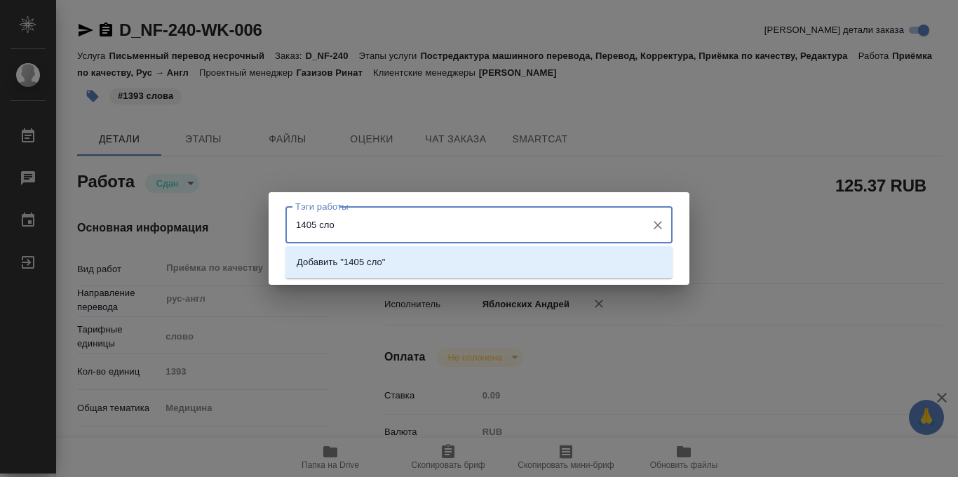
type input "1405 слов"
click at [620, 261] on li "Добавить "1405 слов"" at bounding box center [478, 262] width 387 height 25
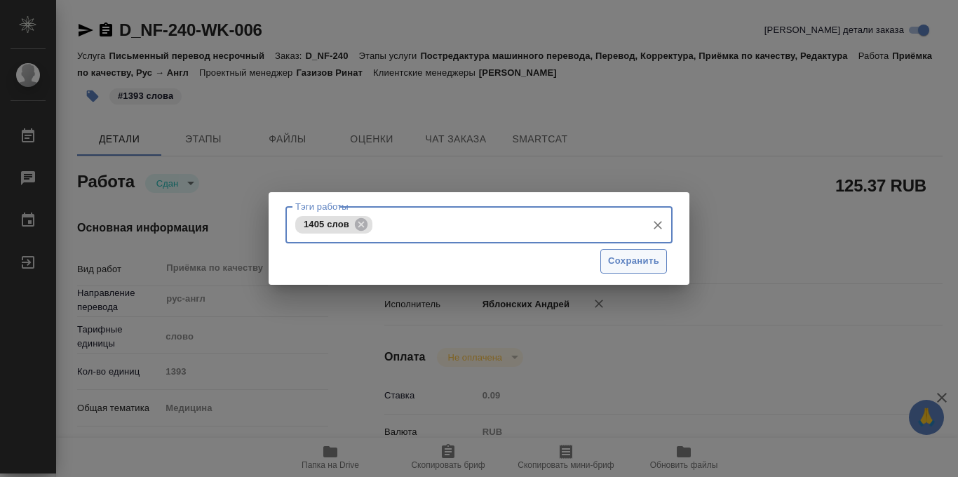
click at [654, 260] on span "Сохранить" at bounding box center [633, 261] width 51 height 16
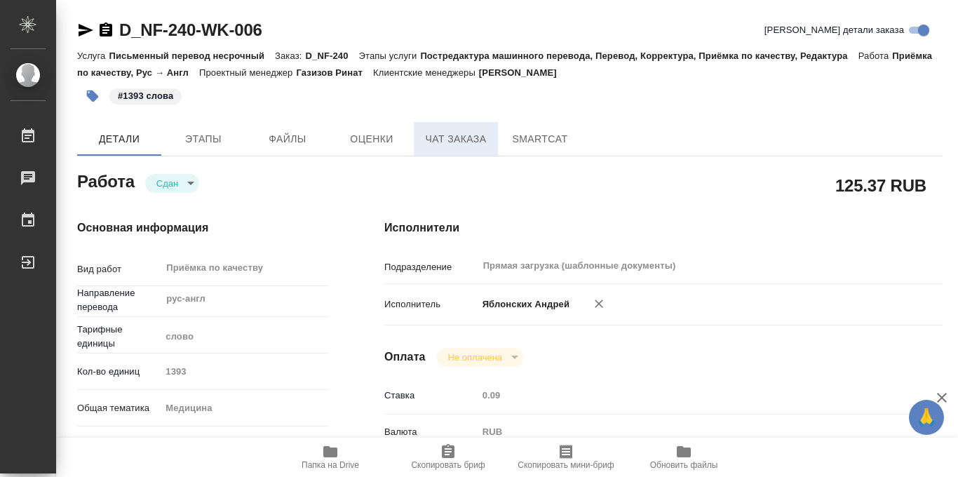
type input "closed"
type textarea "Приёмка по качеству"
type textarea "x"
type input "рус-англ"
type input "5a8b1489cc6b4906c91bfd90"
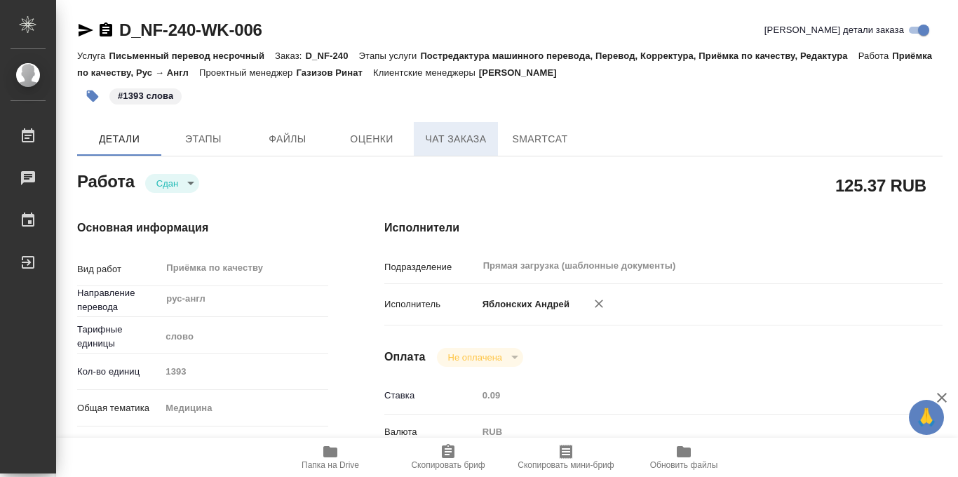
type input "1393"
type input "med"
type input "5f647204b73bc97568ca66a8"
checkbox input "true"
type input "[DATE] 09:00"
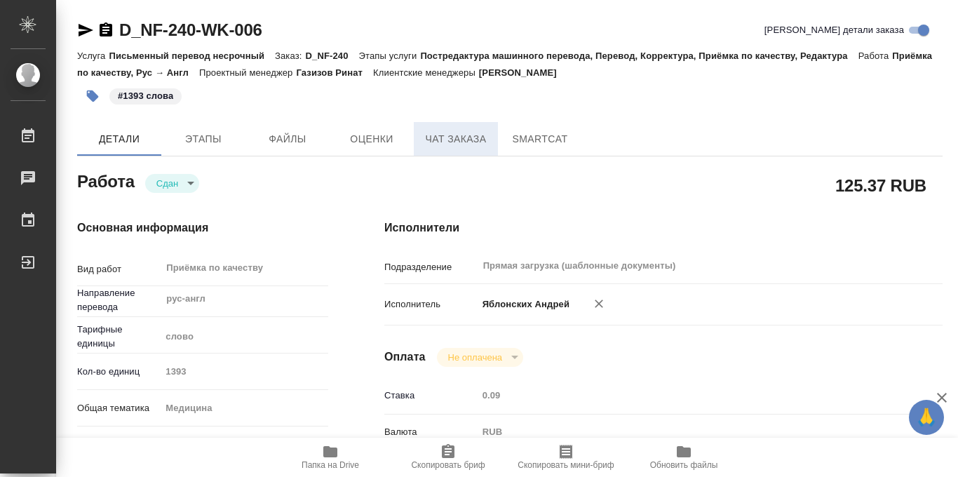
type input "[DATE] 10:29"
type input "[DATE] 12:00"
type input "[DATE] 12:27"
type input "[DATE] 14:00"
type input "Прямая загрузка (шаблонные документы)"
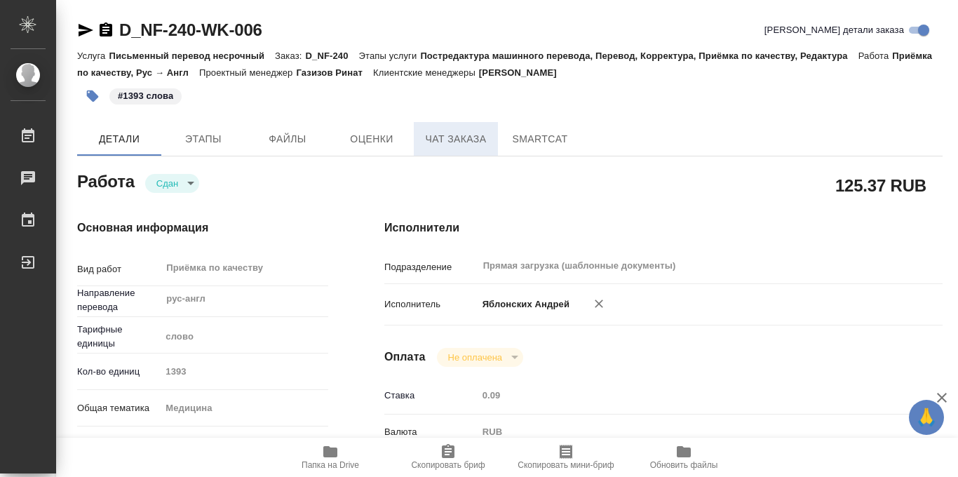
type input "notPayed"
type input "0.09"
type input "RUB"
type input "Газизов Ринат"
type textarea "x"
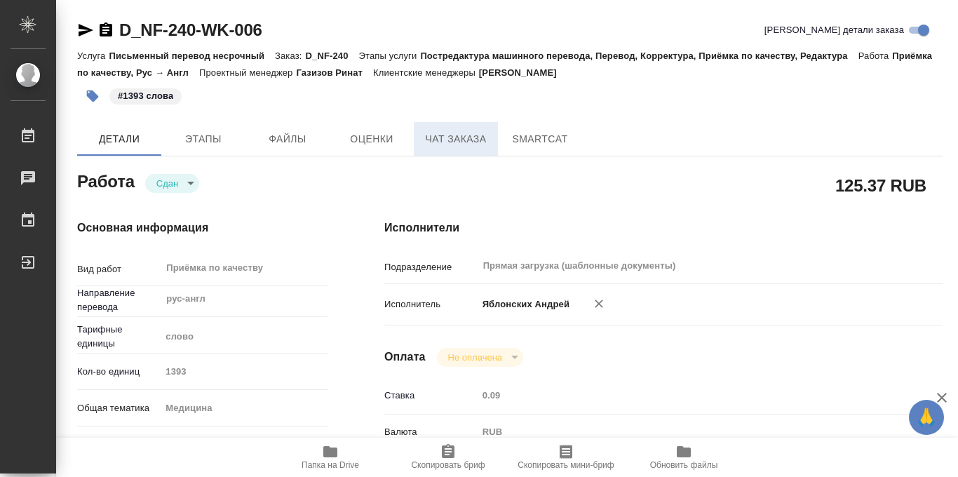
type textarea "/Clients/Нита-фарм/Orders/D_NF-240/Corrected/D_NF-240-WK-006"
type textarea "x"
type input "D_NF-240"
type input "Письменный перевод несрочный"
type input "Постредактура машинного перевода, Перевод, Корректура, Приёмка по качеству, Ред…"
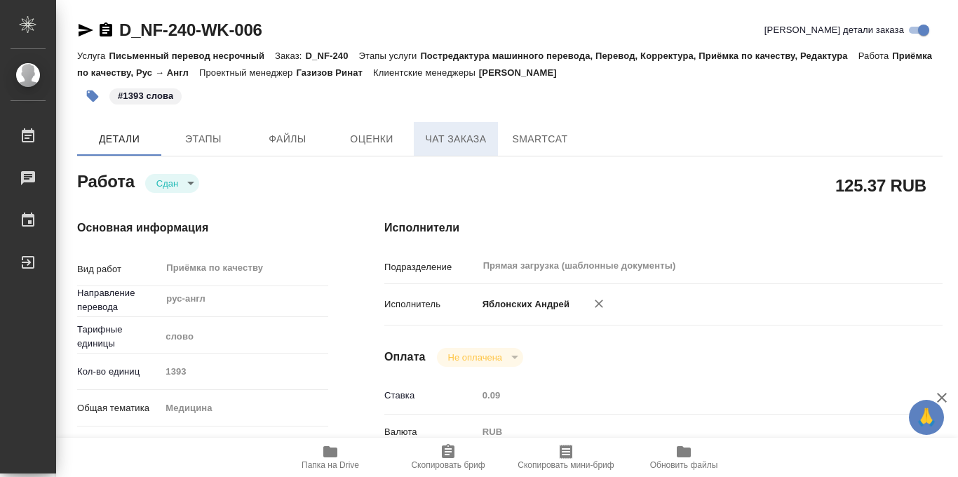
type input "[PERSON_NAME]"
type input "/Clients/Нита-фарм/Orders/D_NF-240"
type input "[URL][DOMAIN_NAME]"
type textarea "x"
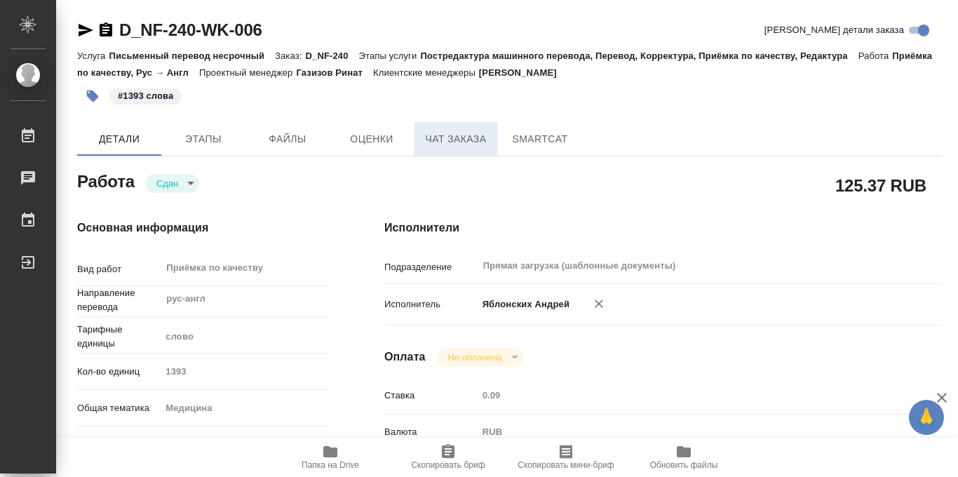
type textarea "Заключение мы уже переводили ранее (в [GEOGRAPHIC_DATA]), допереводим только уд…"
type textarea "x"
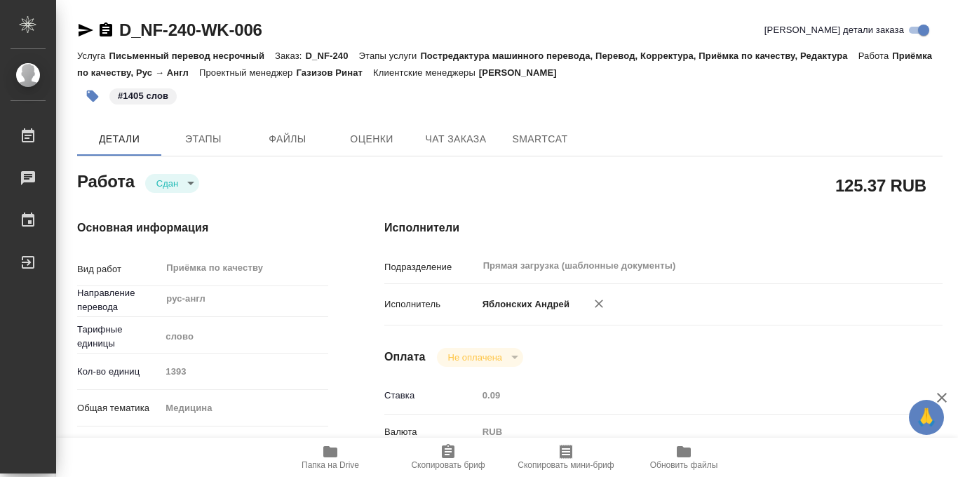
type textarea "x"
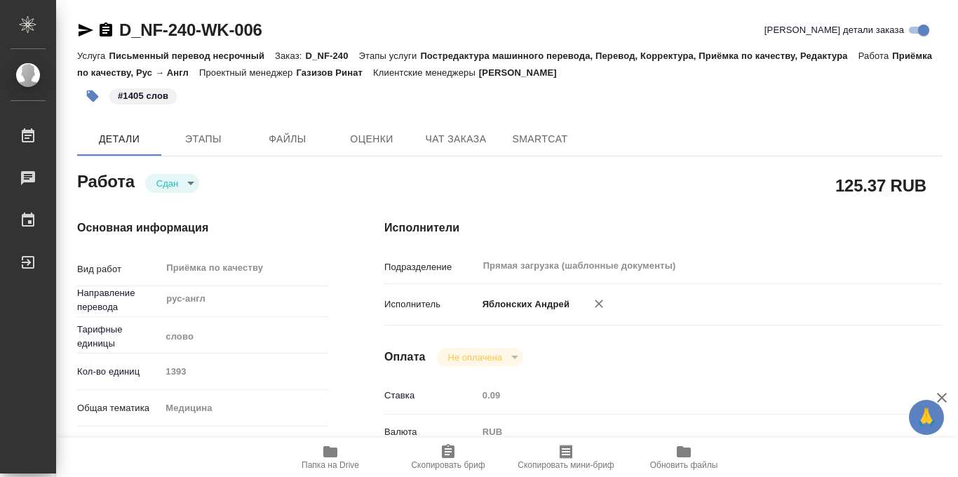
type textarea "x"
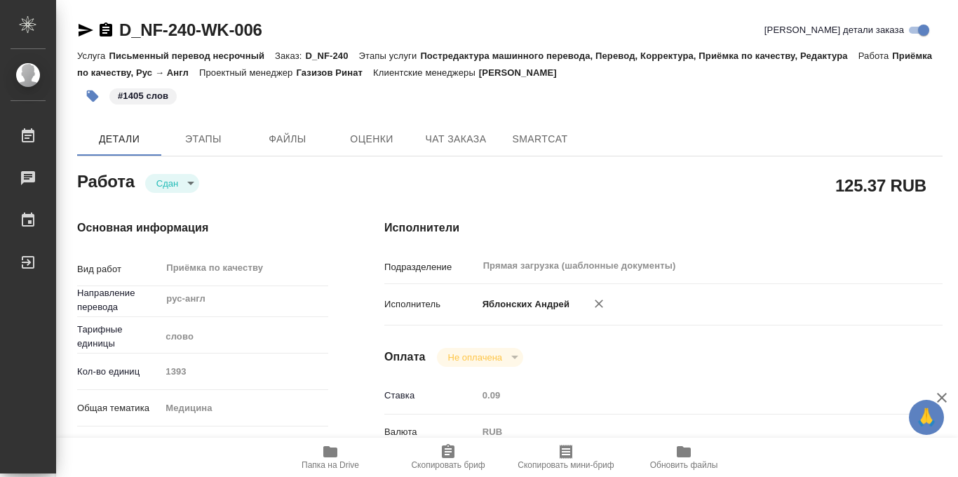
type textarea "x"
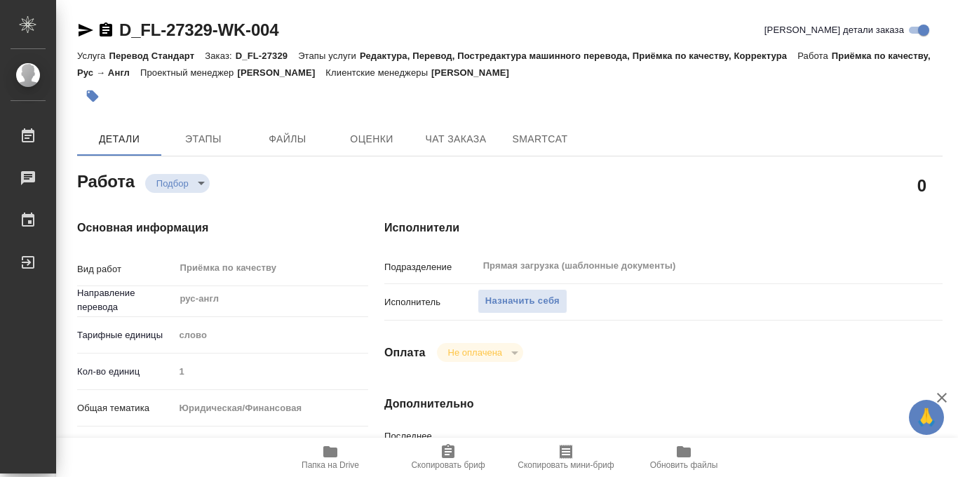
type textarea "x"
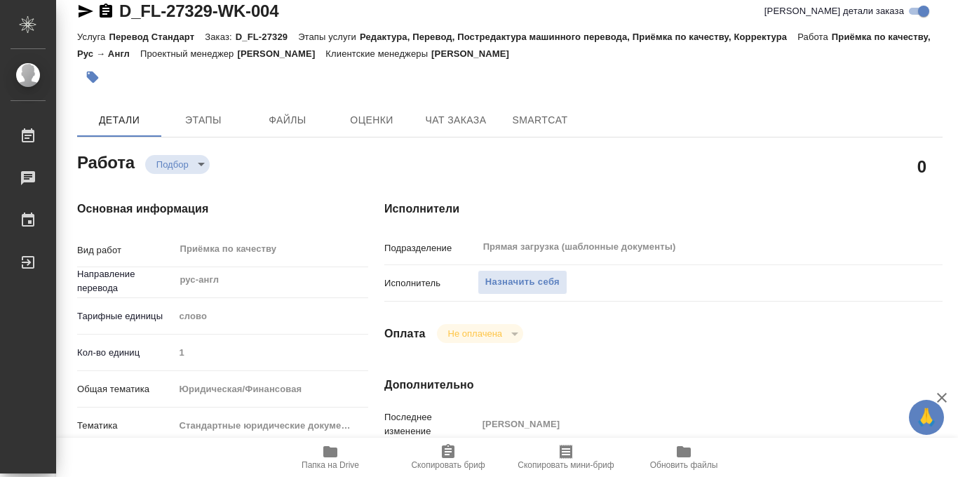
type textarea "x"
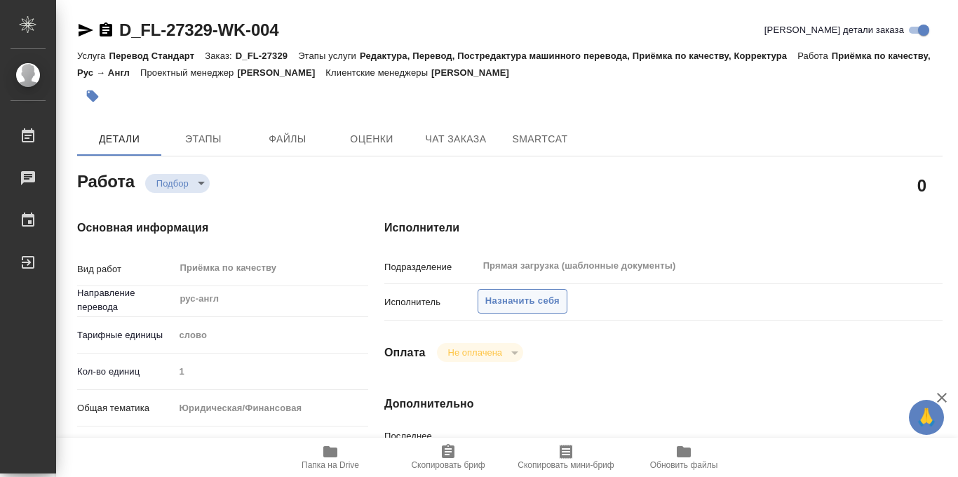
click at [513, 300] on span "Назначить себя" at bounding box center [522, 301] width 74 height 16
click at [531, 305] on span "Назначить себя" at bounding box center [522, 301] width 74 height 16
click at [352, 261] on div "Приёмка по качеству x ​" at bounding box center [265, 269] width 183 height 32
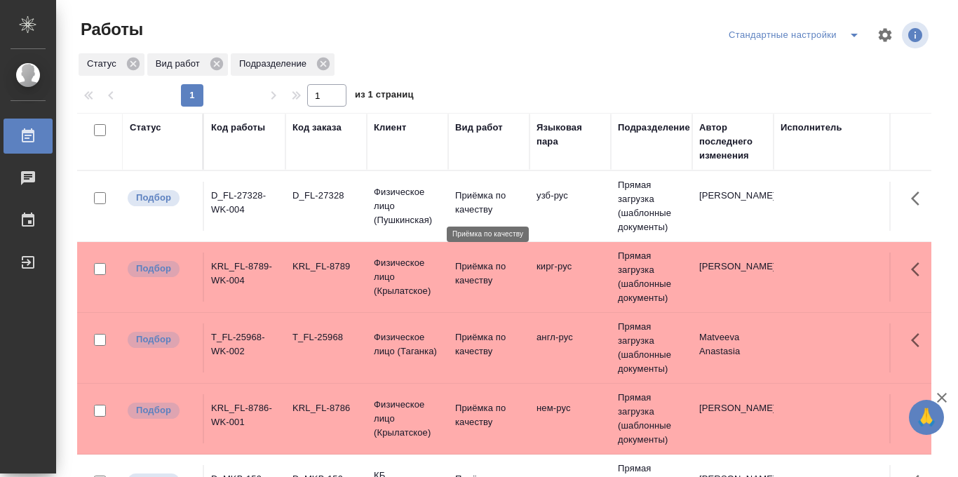
click at [465, 204] on p "Приёмка по качеству" at bounding box center [488, 203] width 67 height 28
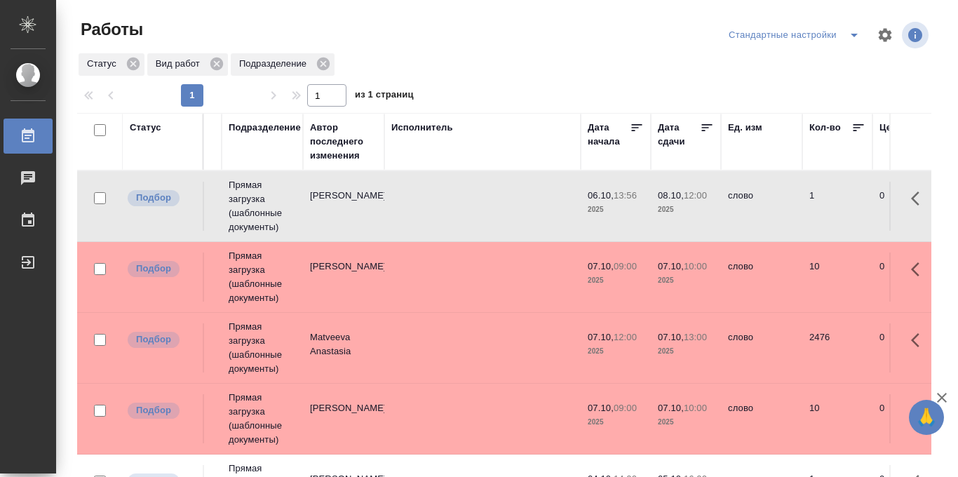
scroll to position [0, 410]
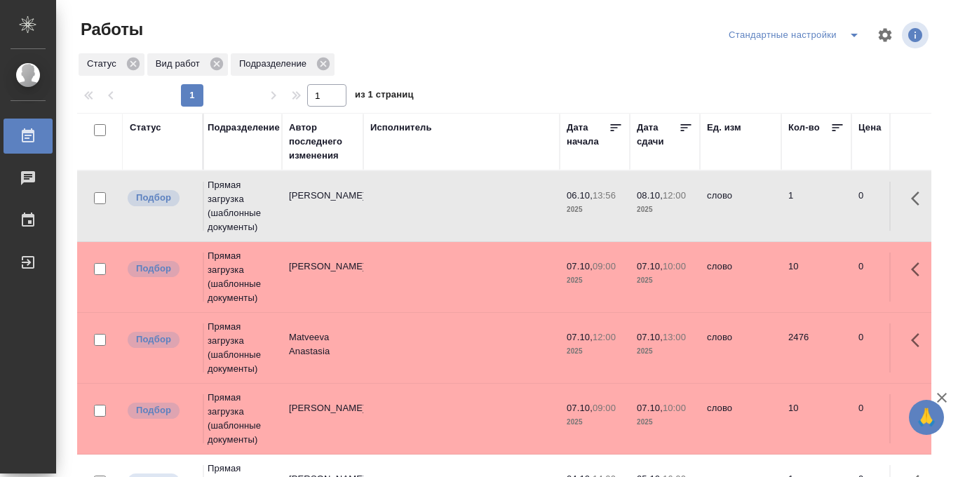
click at [687, 129] on icon at bounding box center [686, 128] width 14 height 14
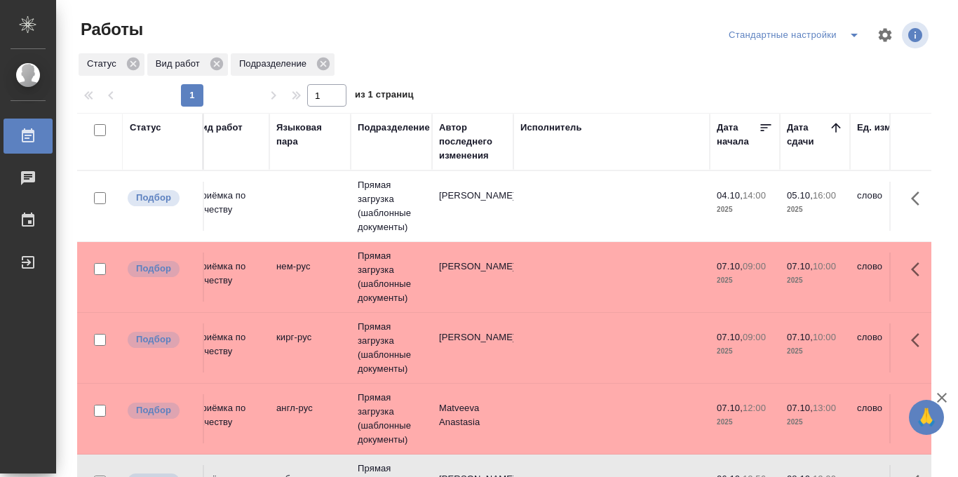
scroll to position [0, 0]
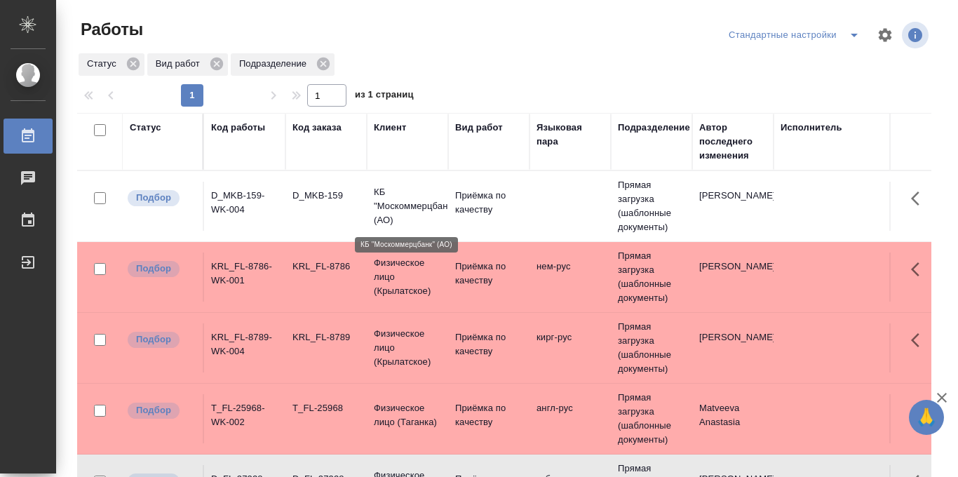
click at [441, 210] on p "КБ "Москоммерцбанк" (АО)" at bounding box center [407, 206] width 67 height 42
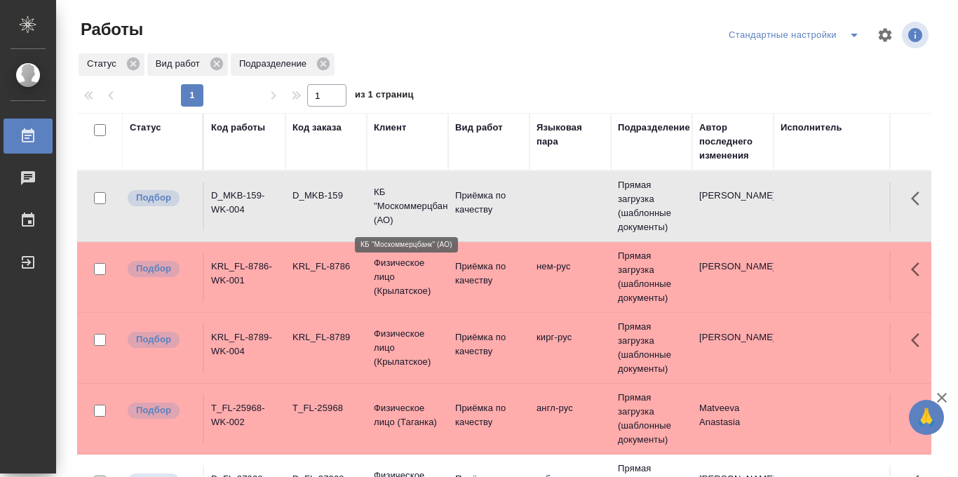
click at [441, 210] on p "КБ "Москоммерцбанк" (АО)" at bounding box center [407, 206] width 67 height 42
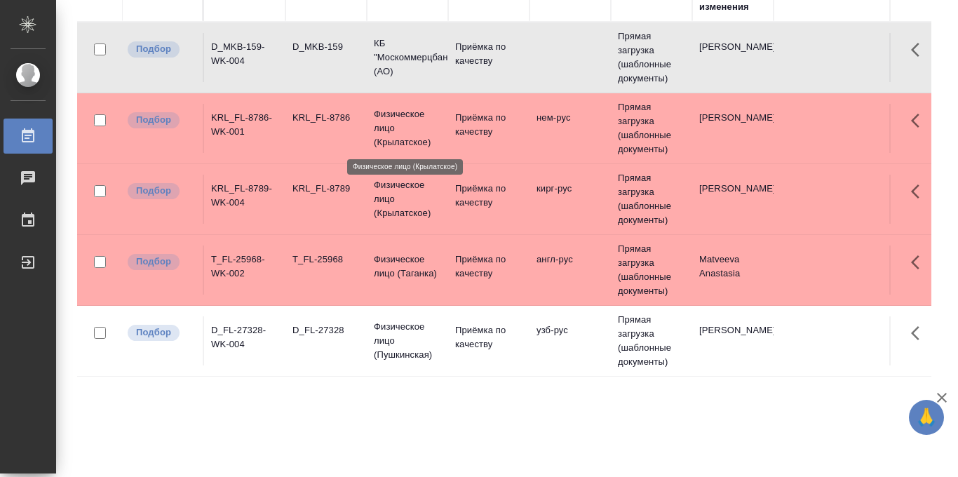
click at [406, 124] on p "Физическое лицо (Крылатское)" at bounding box center [407, 128] width 67 height 42
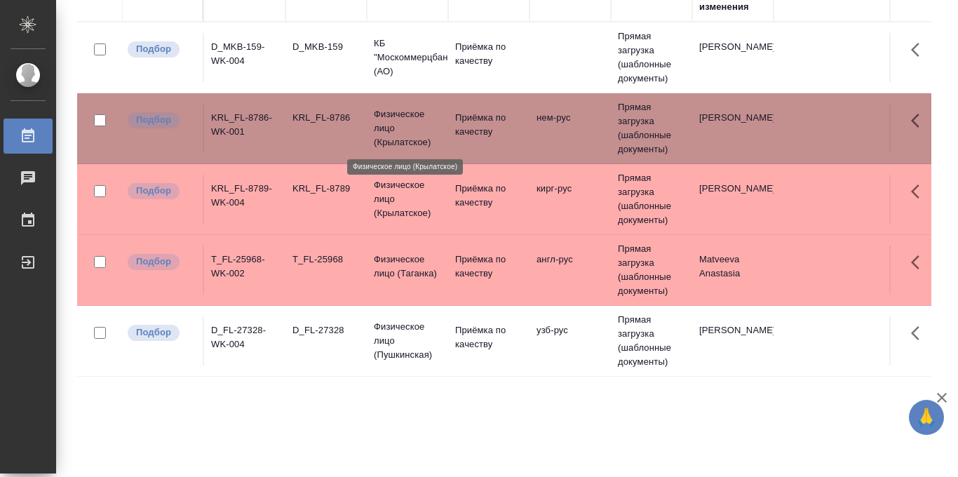
click at [406, 124] on p "Физическое лицо (Крылатское)" at bounding box center [407, 128] width 67 height 42
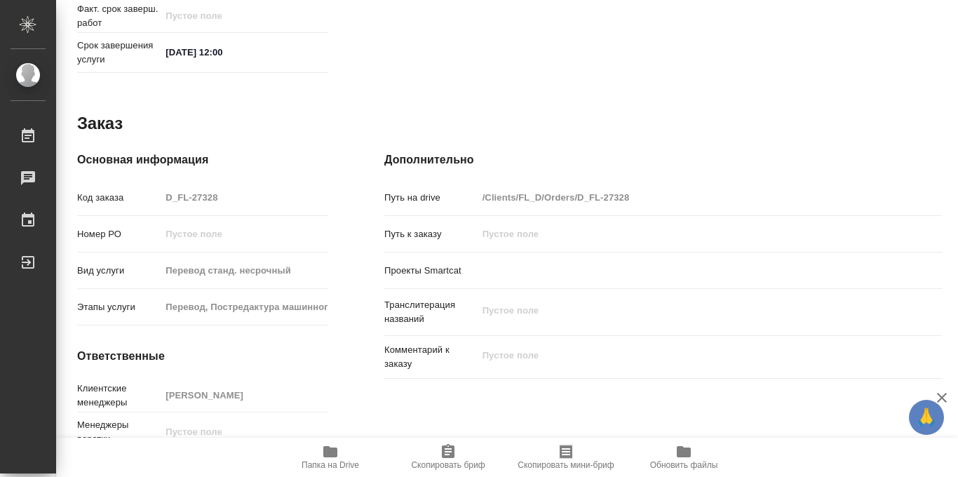
scroll to position [748, 0]
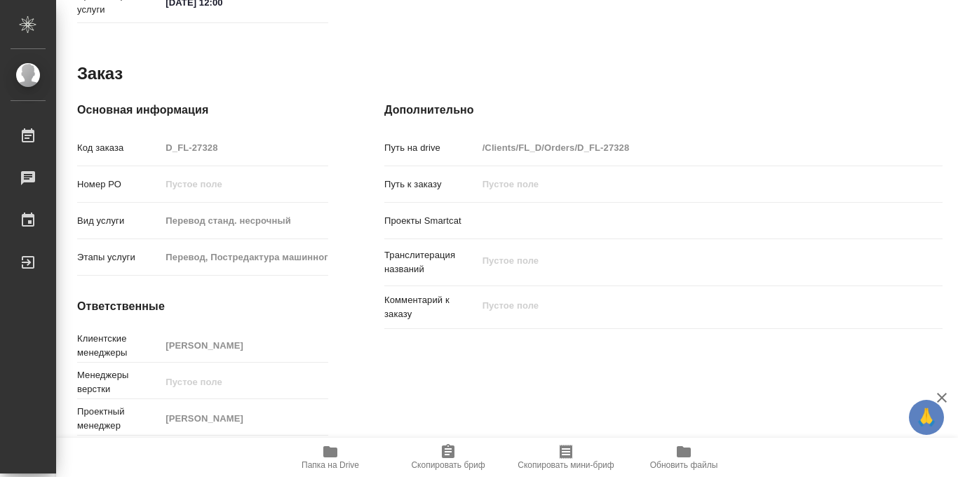
click at [327, 452] on icon "button" at bounding box center [330, 451] width 14 height 11
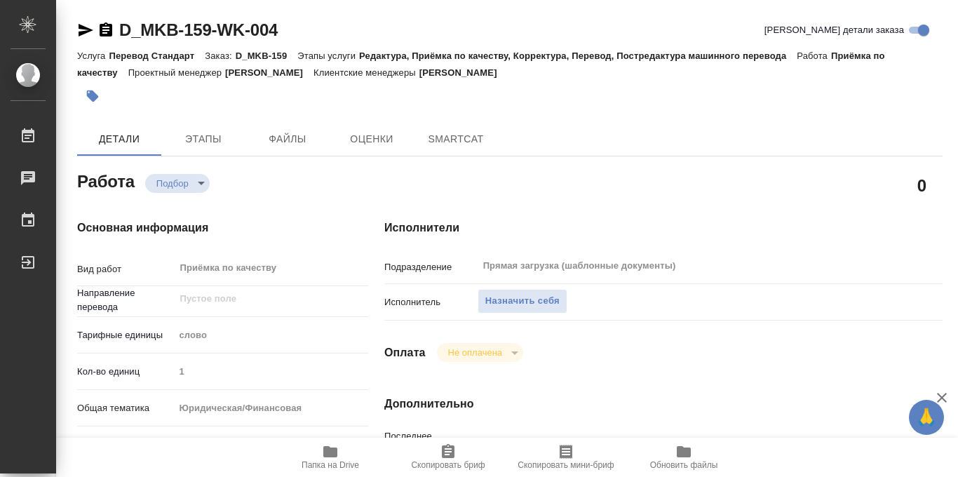
type textarea "x"
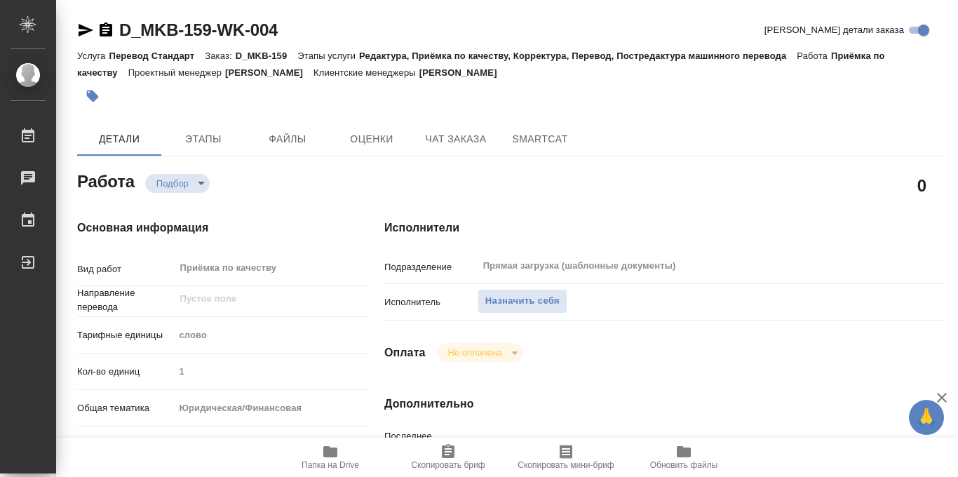
type textarea "x"
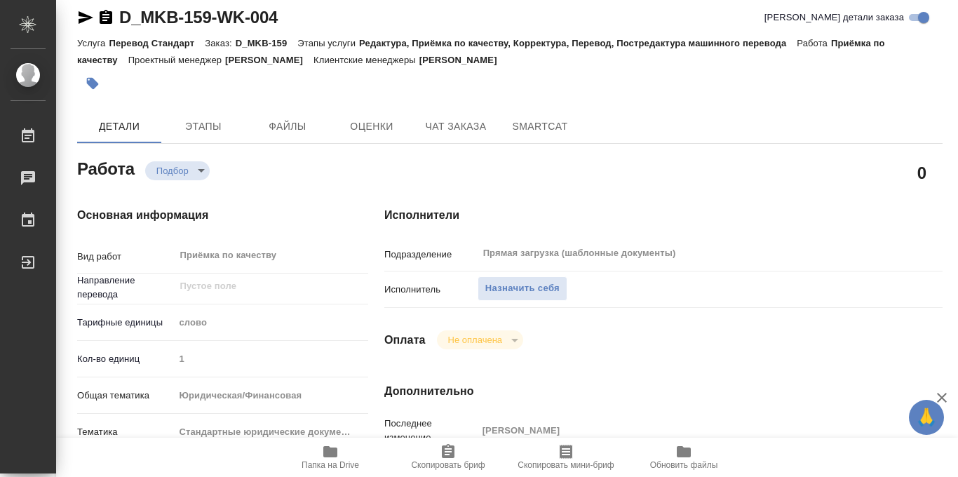
type textarea "x"
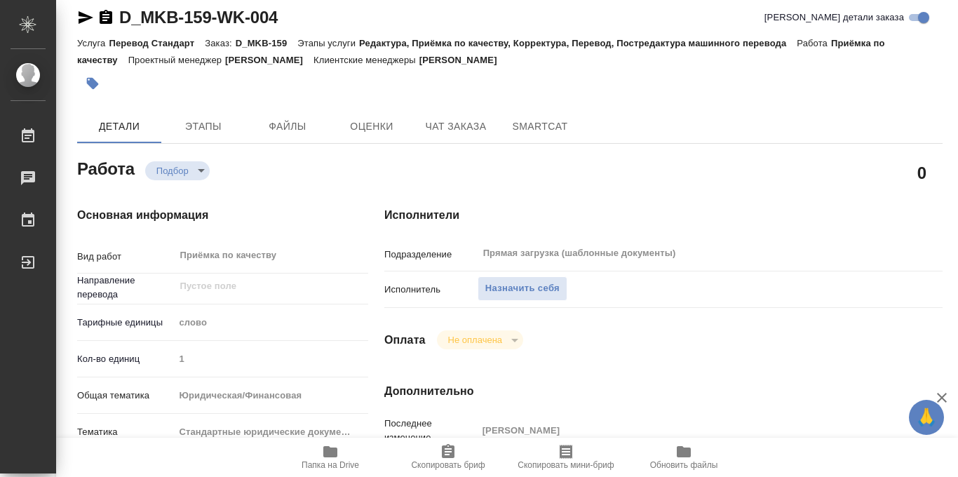
scroll to position [13, 0]
type textarea "x"
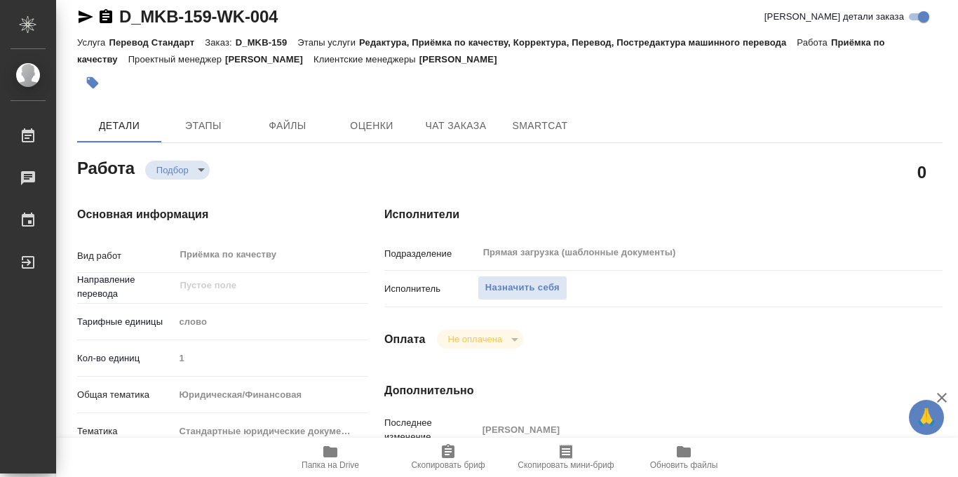
type textarea "x"
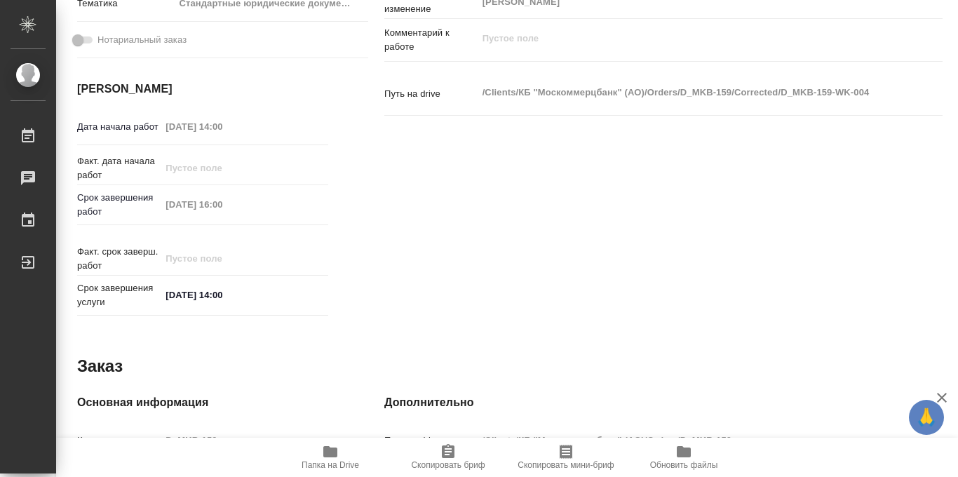
scroll to position [122, 0]
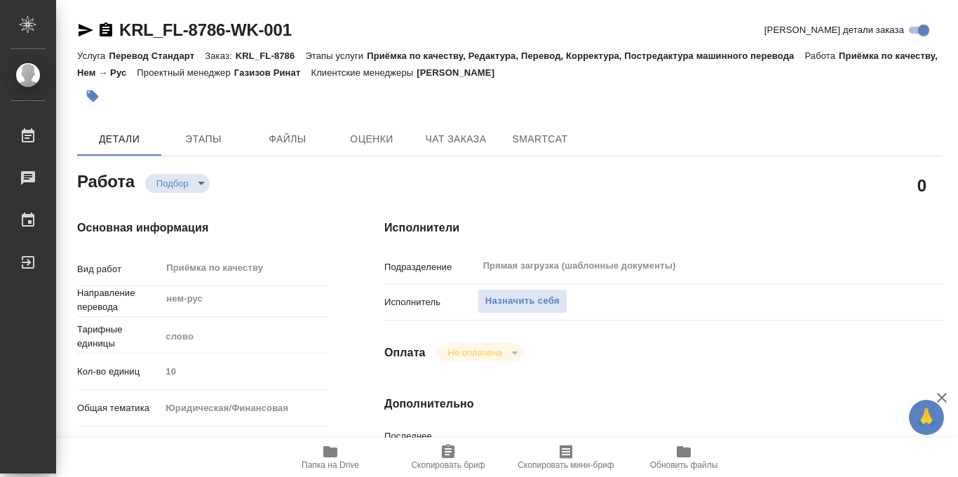
type textarea "x"
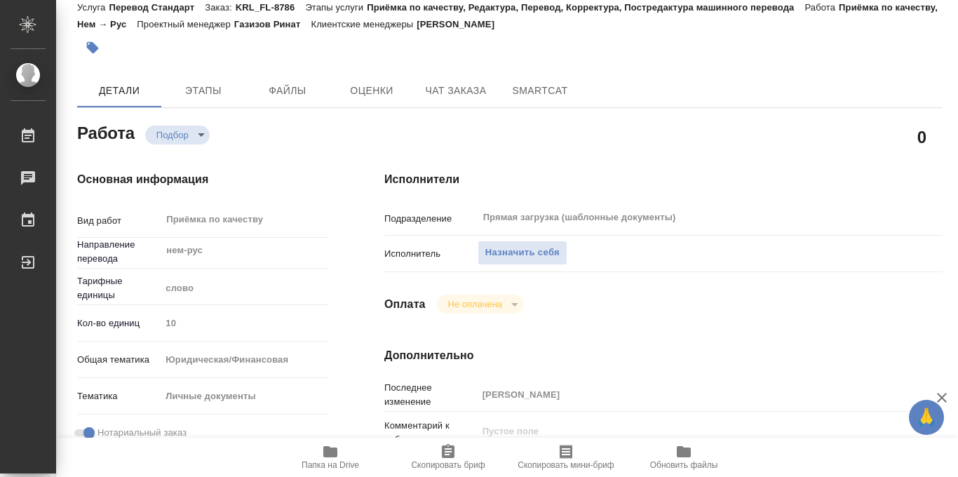
type textarea "x"
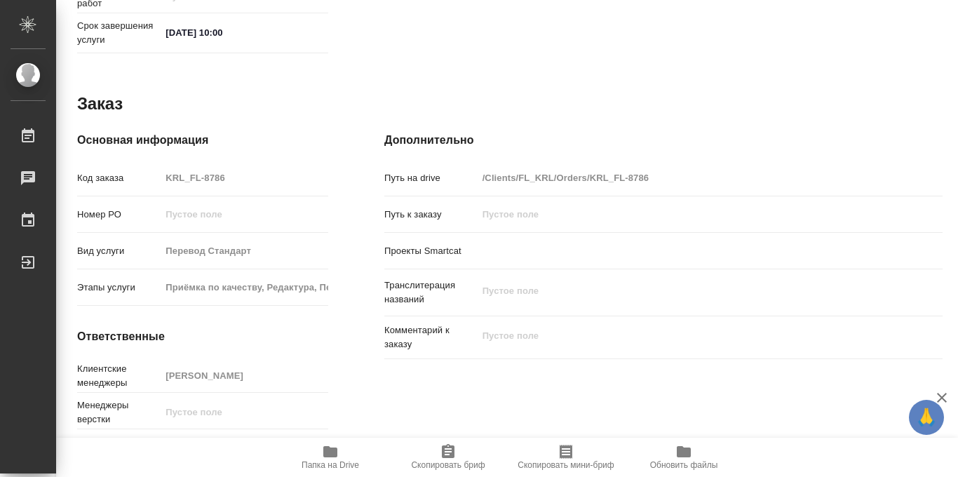
scroll to position [748, 0]
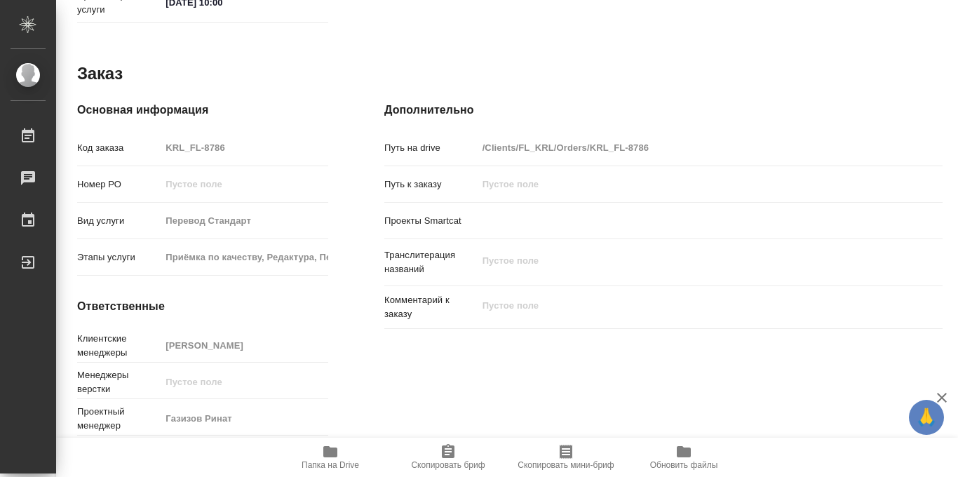
click at [325, 459] on icon "button" at bounding box center [330, 451] width 17 height 17
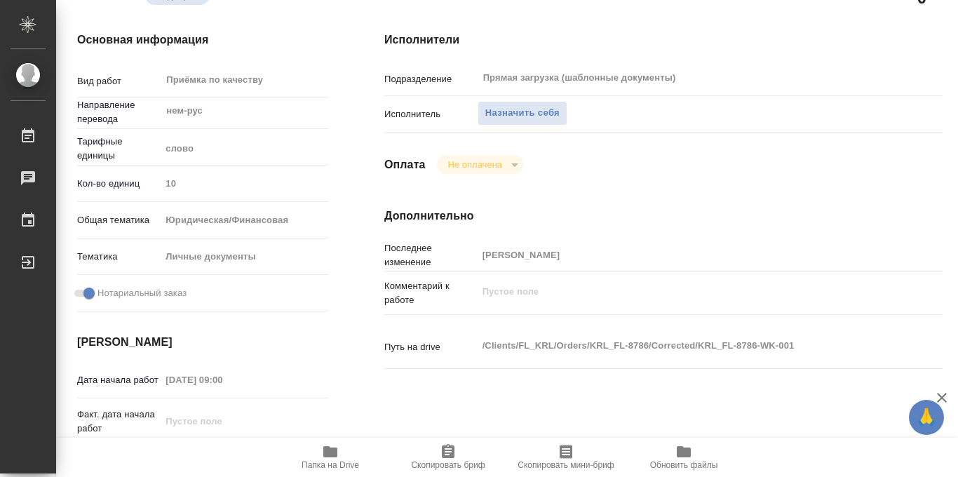
scroll to position [0, 0]
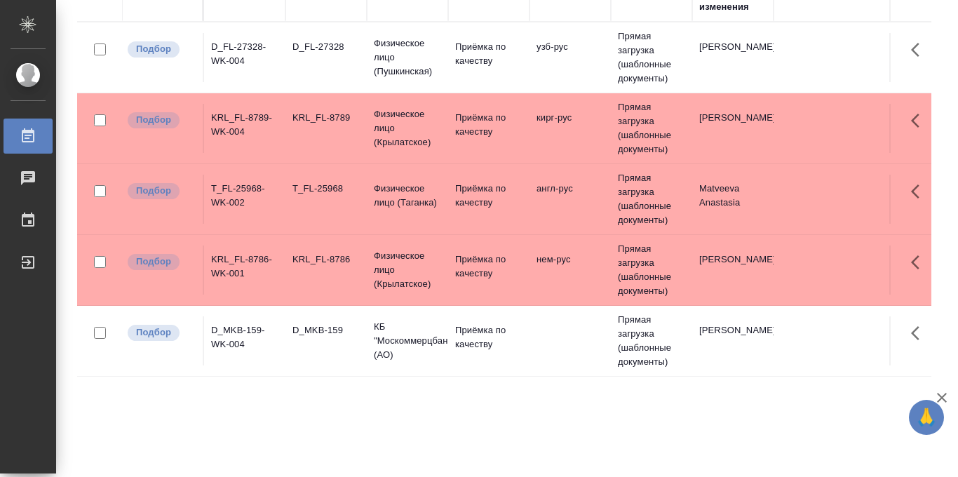
scroll to position [119, 0]
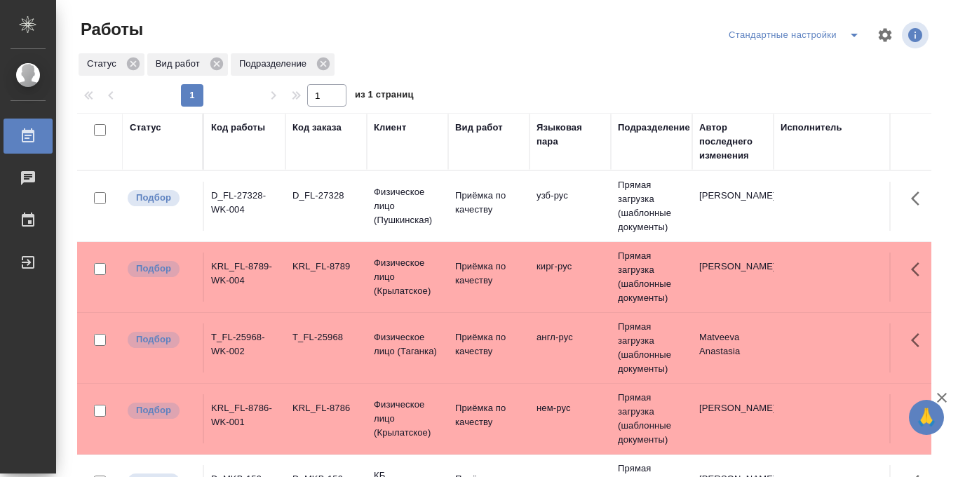
click at [354, 201] on div "D_FL-27328" at bounding box center [325, 196] width 67 height 14
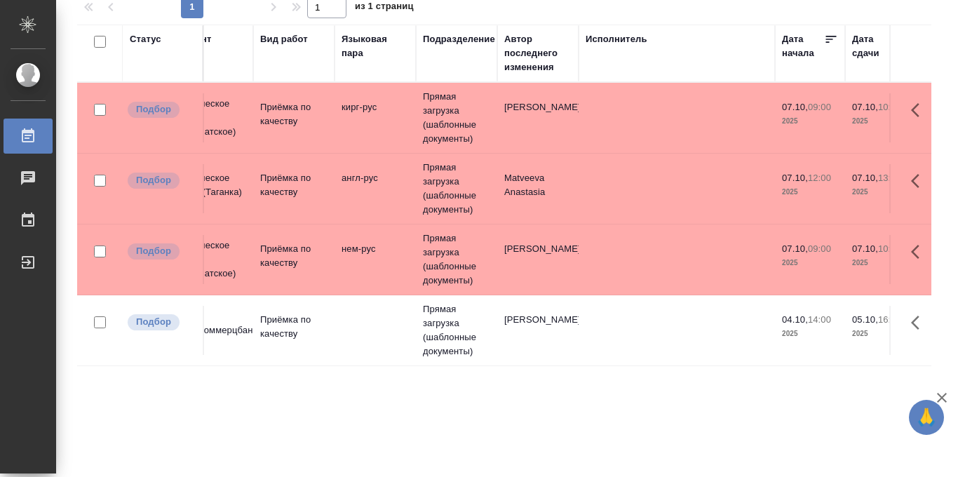
scroll to position [0, 167]
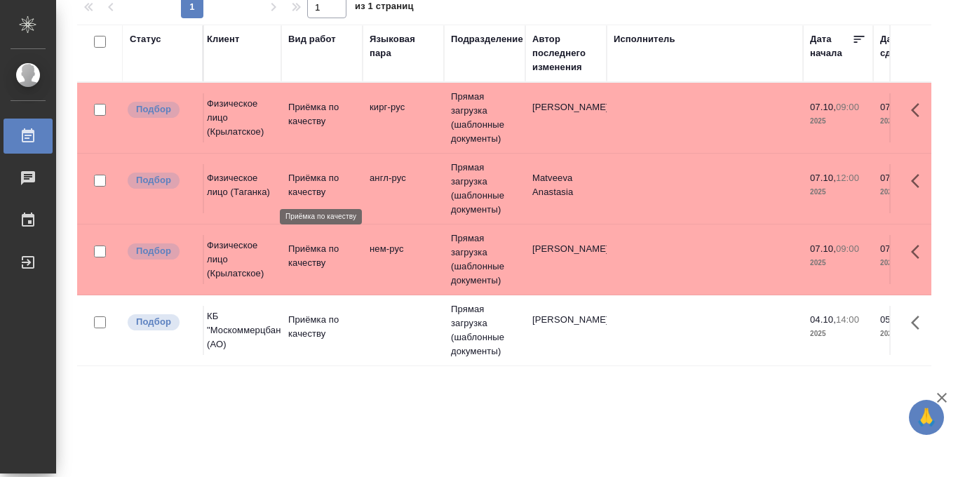
click at [344, 194] on p "Приёмка по качеству" at bounding box center [321, 185] width 67 height 28
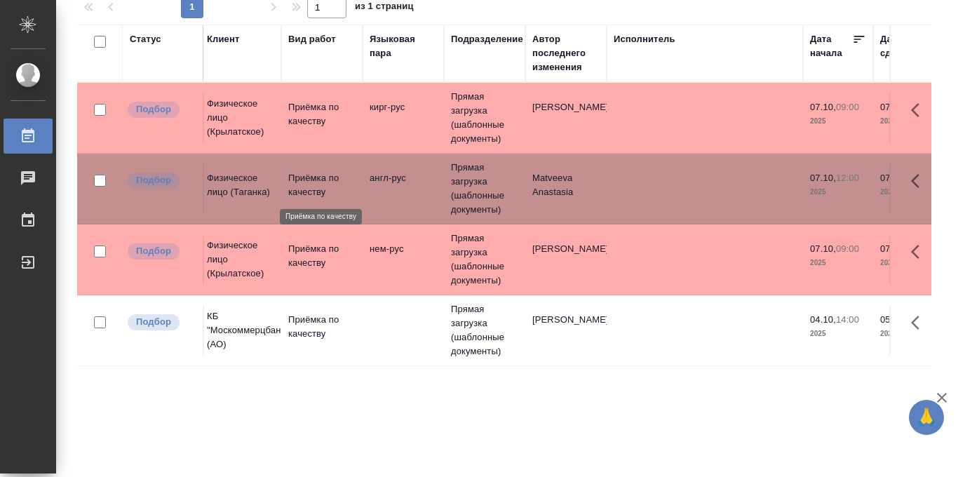
click at [344, 194] on p "Приёмка по качеству" at bounding box center [321, 185] width 67 height 28
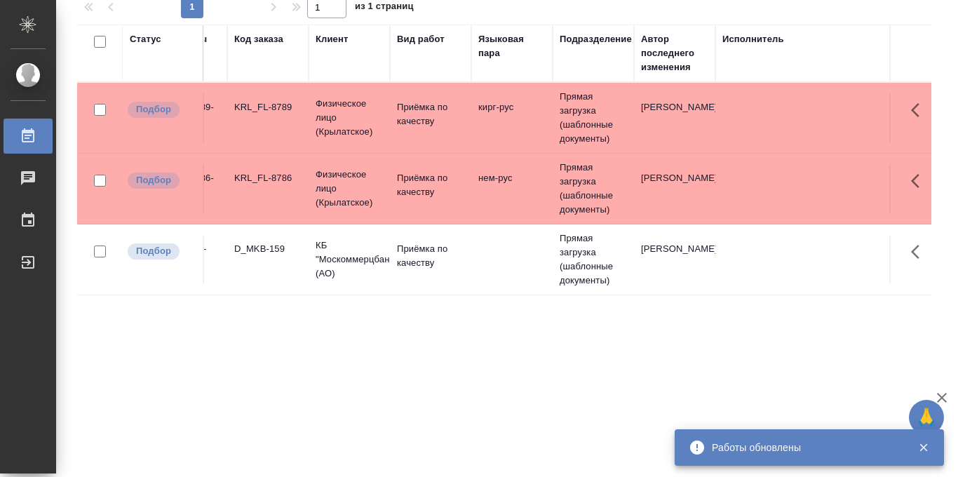
scroll to position [0, 0]
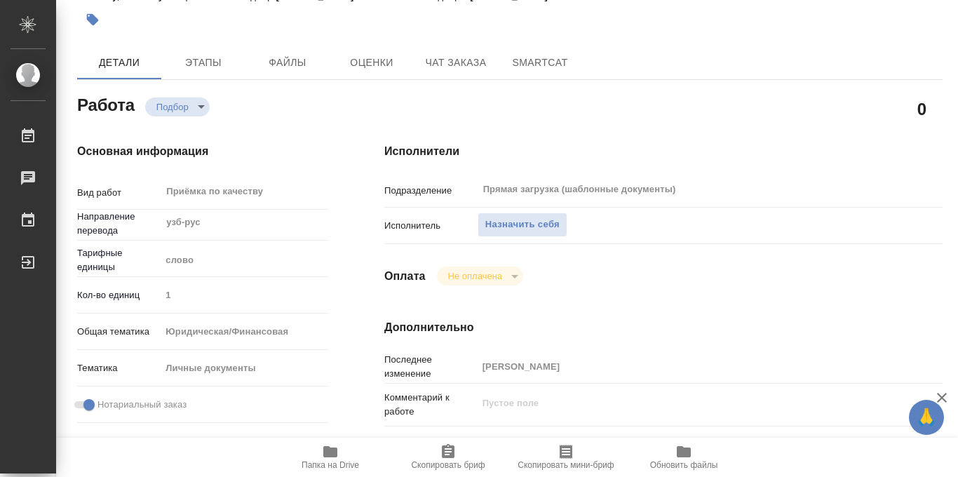
scroll to position [77, 0]
click at [529, 216] on span "Назначить себя" at bounding box center [522, 224] width 74 height 16
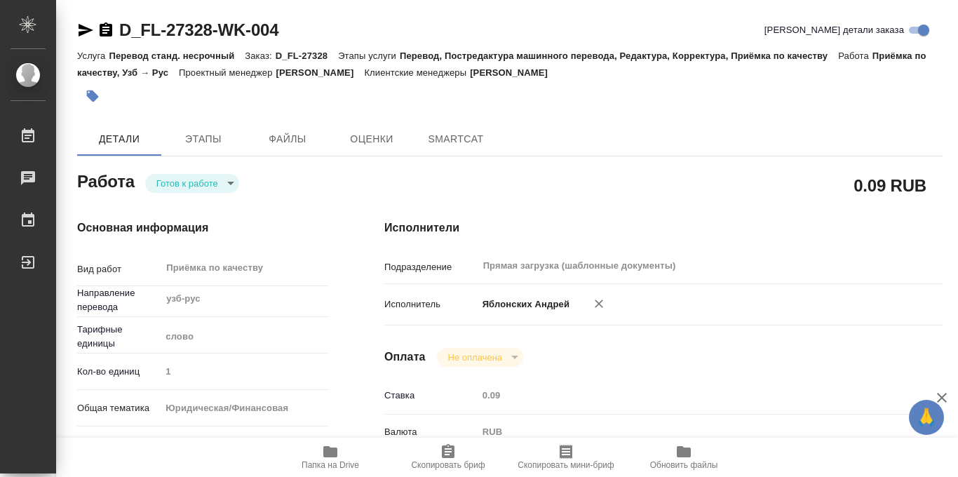
type textarea "x"
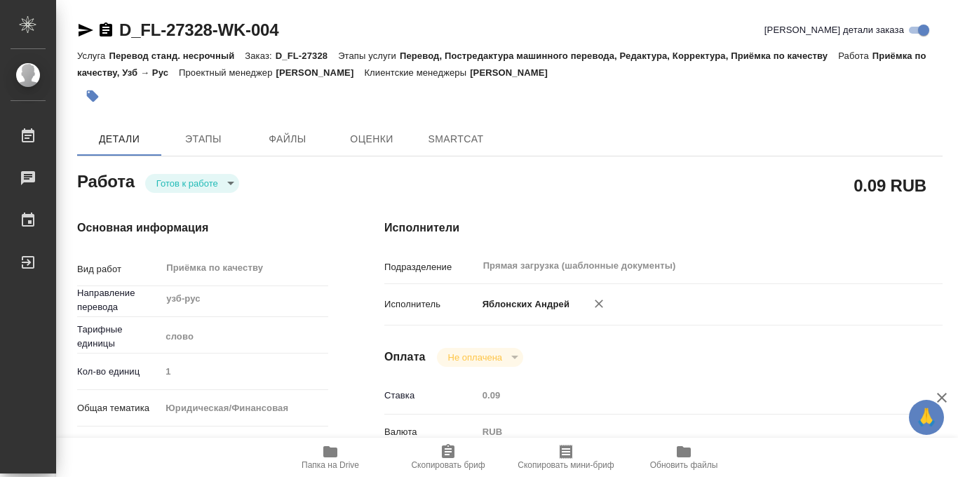
type textarea "x"
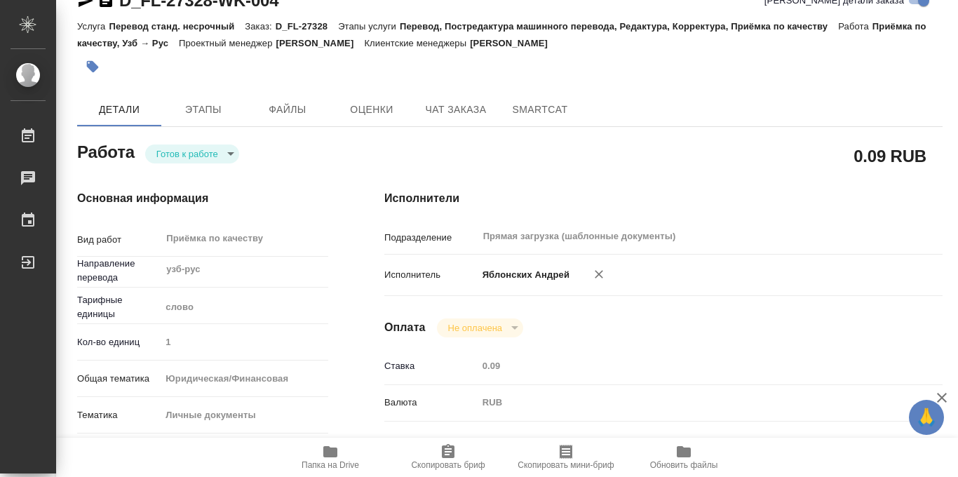
scroll to position [34, 0]
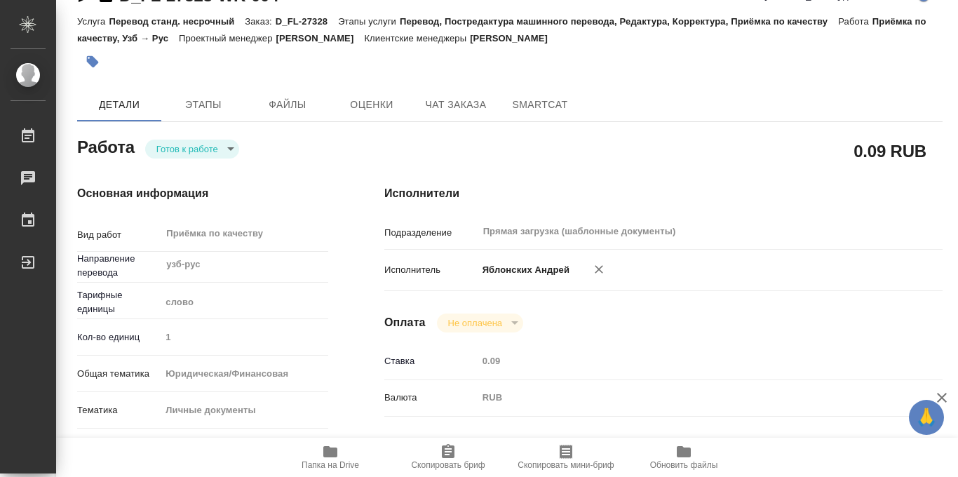
type textarea "x"
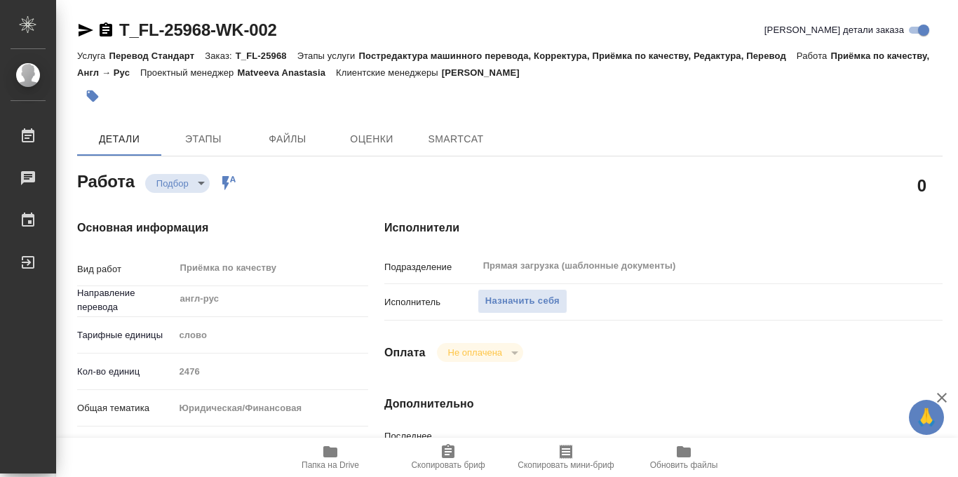
type textarea "x"
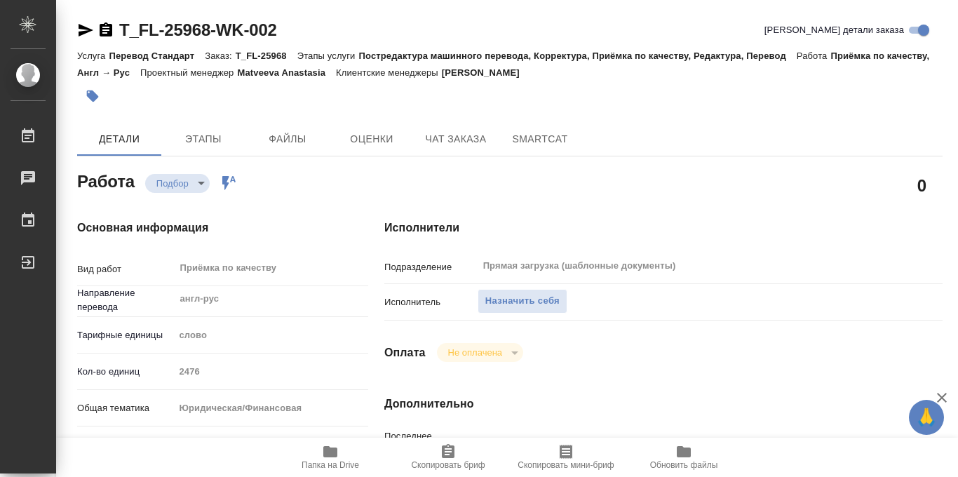
type textarea "x"
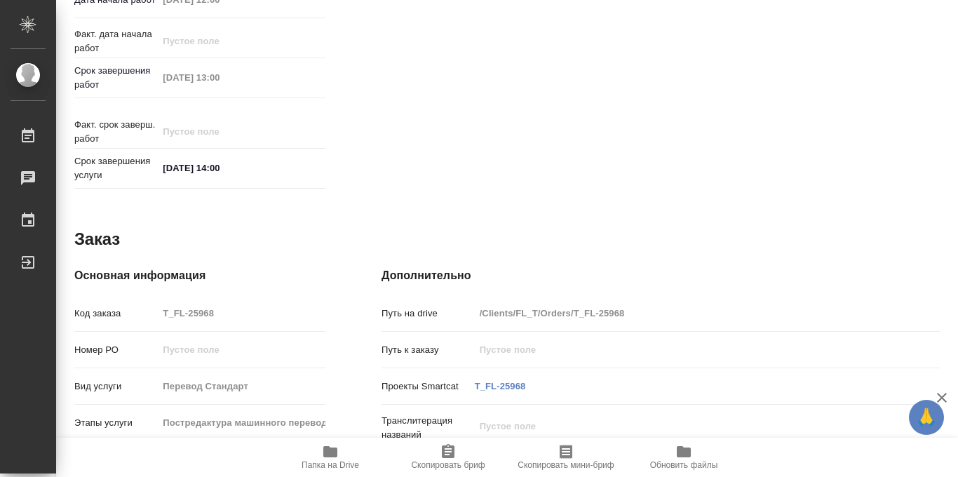
scroll to position [748, 3]
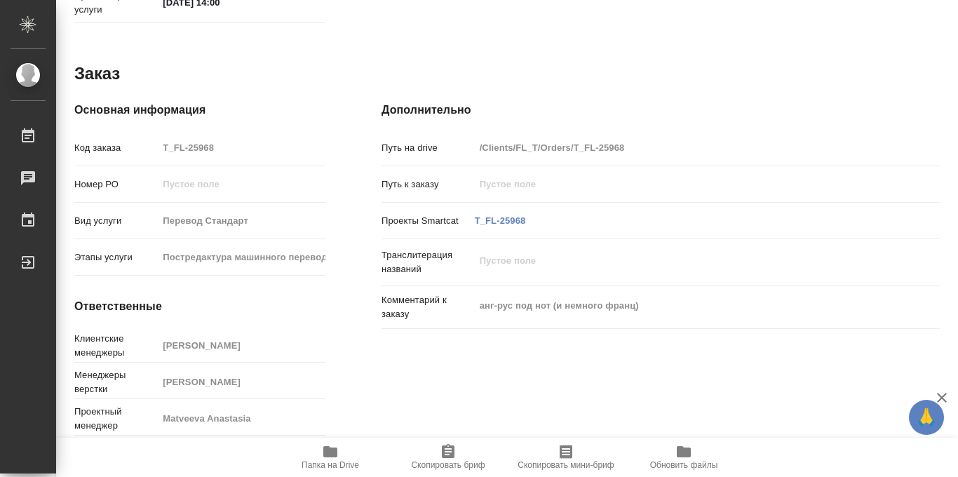
type textarea "x"
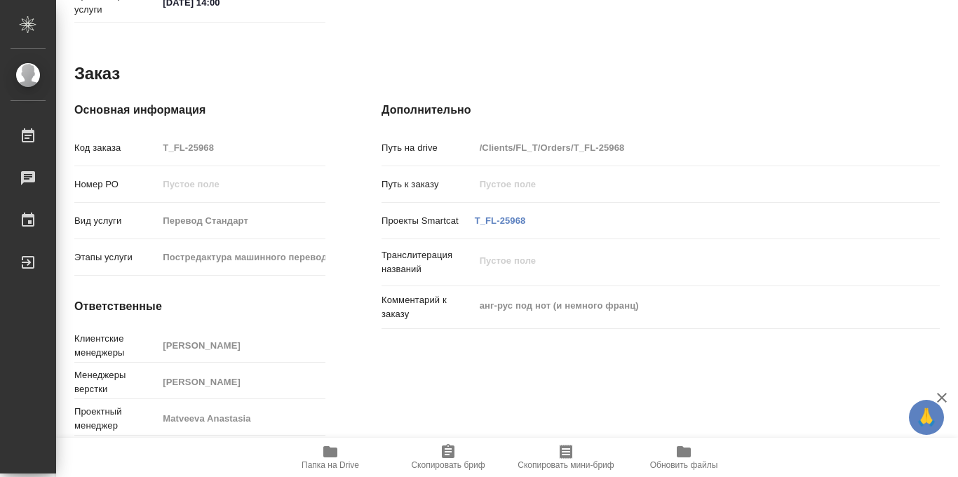
click at [323, 452] on icon "button" at bounding box center [330, 451] width 14 height 11
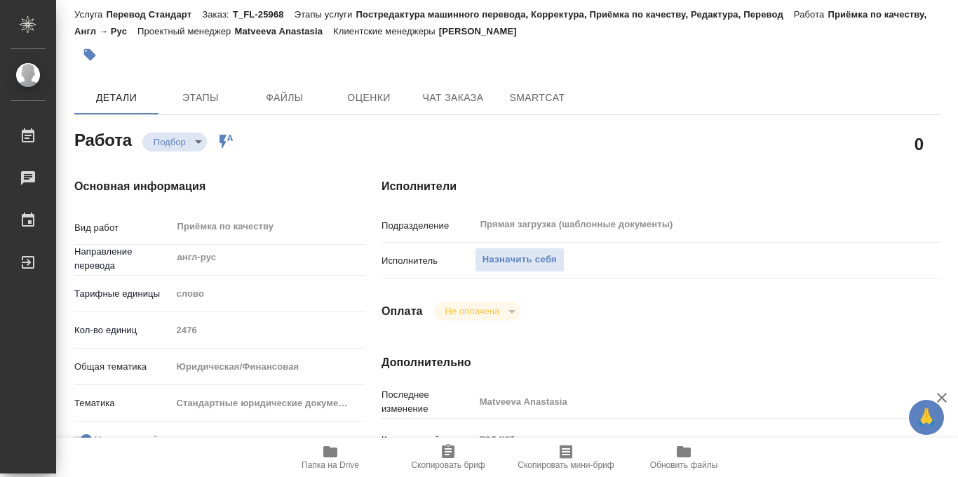
scroll to position [58, 3]
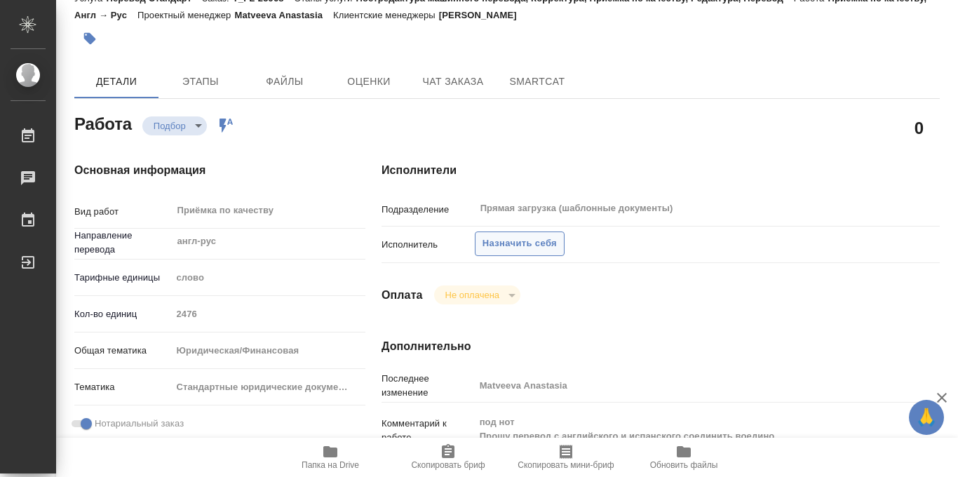
click at [536, 240] on span "Назначить себя" at bounding box center [519, 244] width 74 height 16
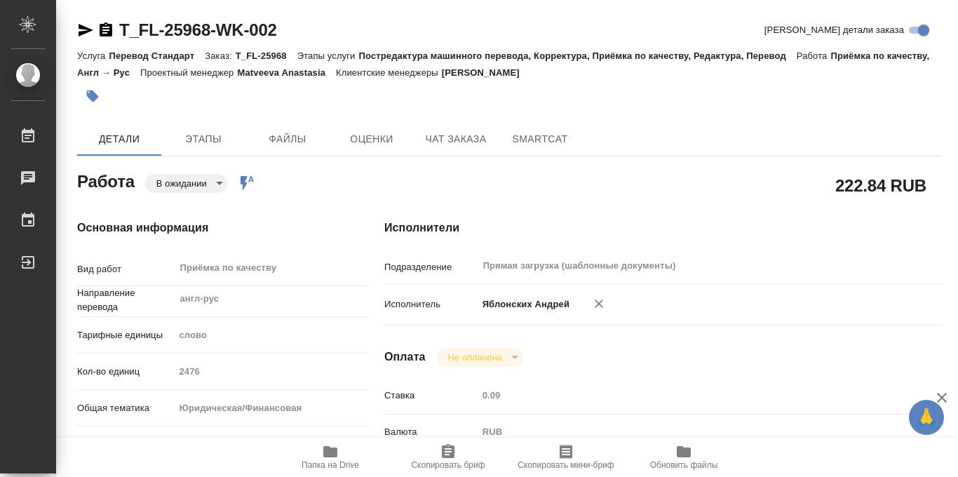
scroll to position [20, 0]
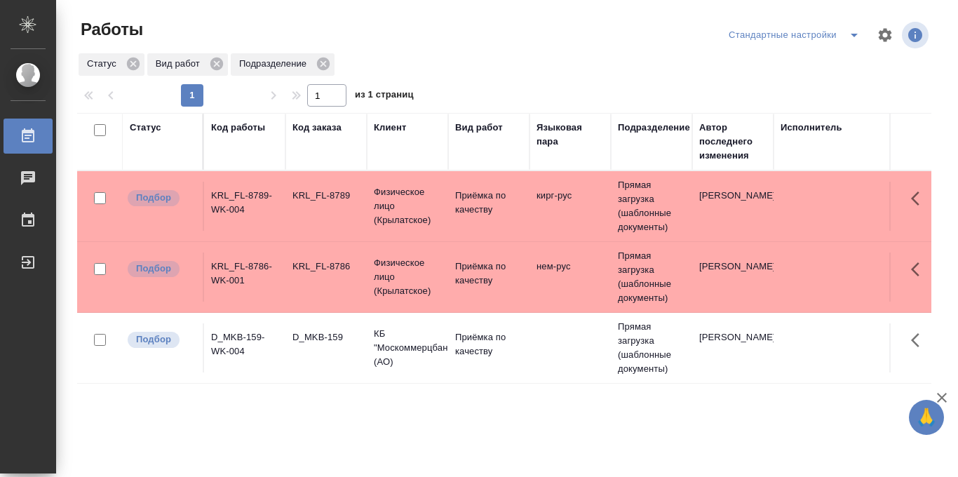
click at [853, 36] on icon "split button" at bounding box center [854, 35] width 17 height 17
click at [804, 54] on li "в работе" at bounding box center [794, 63] width 147 height 22
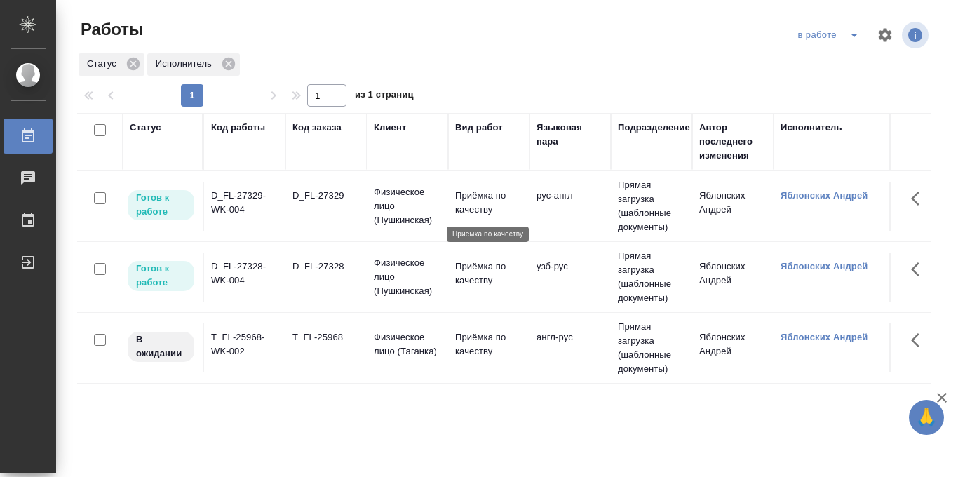
click at [469, 198] on p "Приёмка по качеству" at bounding box center [488, 203] width 67 height 28
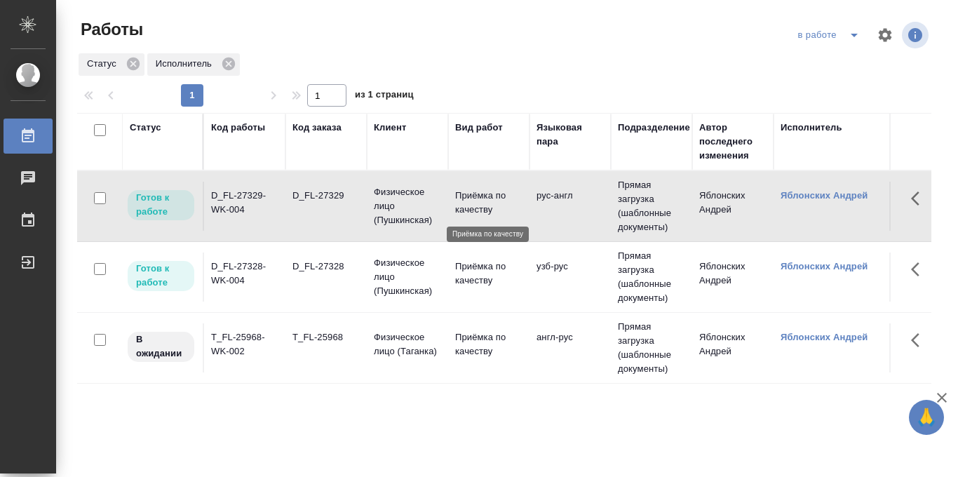
click at [469, 198] on p "Приёмка по качеству" at bounding box center [488, 203] width 67 height 28
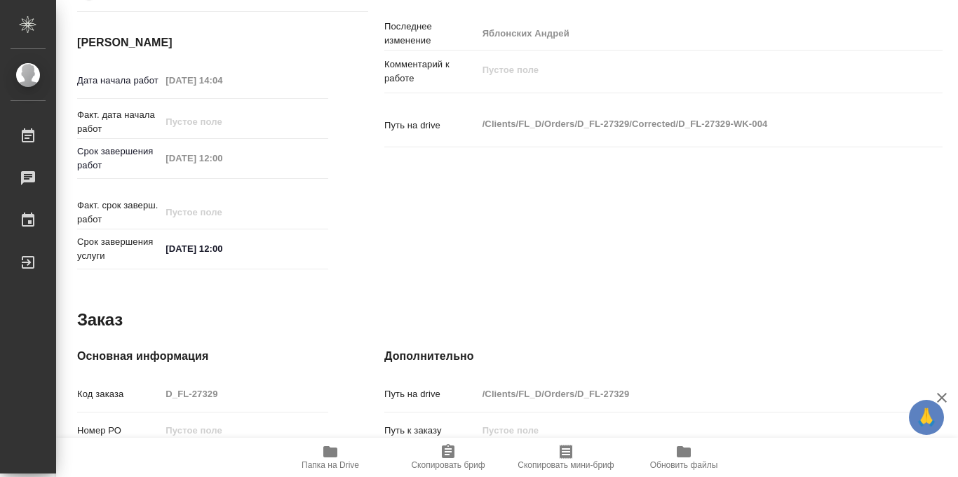
scroll to position [748, 0]
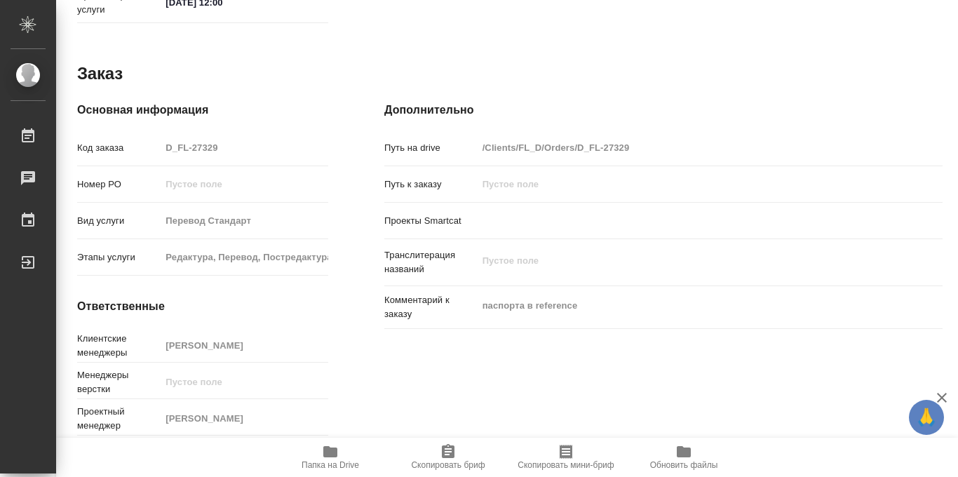
click at [332, 446] on icon "button" at bounding box center [330, 451] width 17 height 17
